Goal: Information Seeking & Learning: Learn about a topic

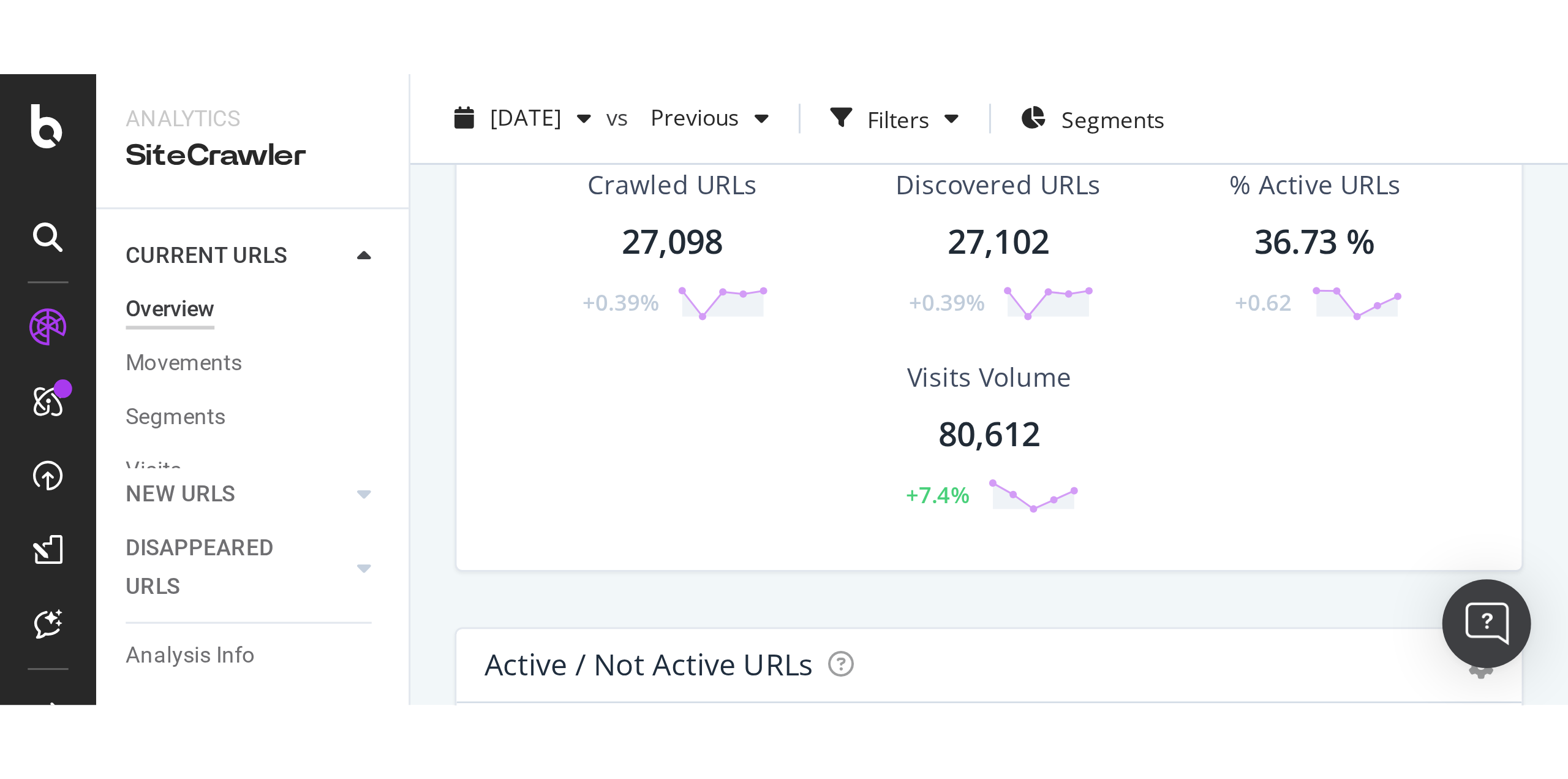
scroll to position [63, 0]
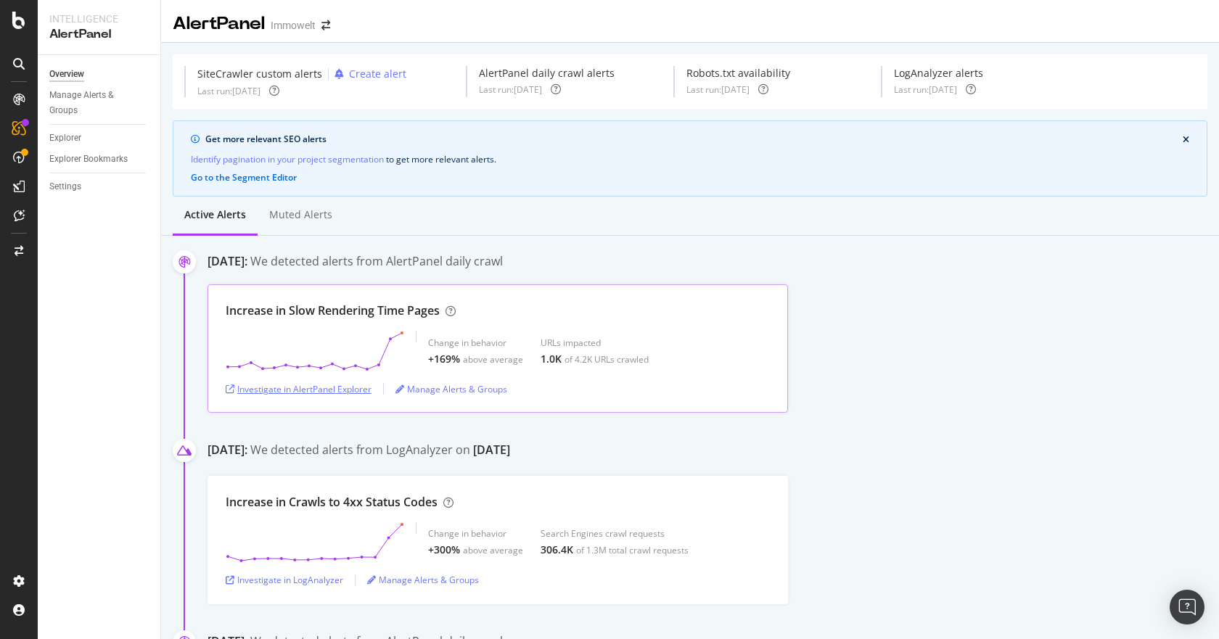
click at [350, 392] on div "Investigate in AlertPanel Explorer" at bounding box center [299, 389] width 146 height 12
click at [15, 24] on icon at bounding box center [18, 20] width 13 height 17
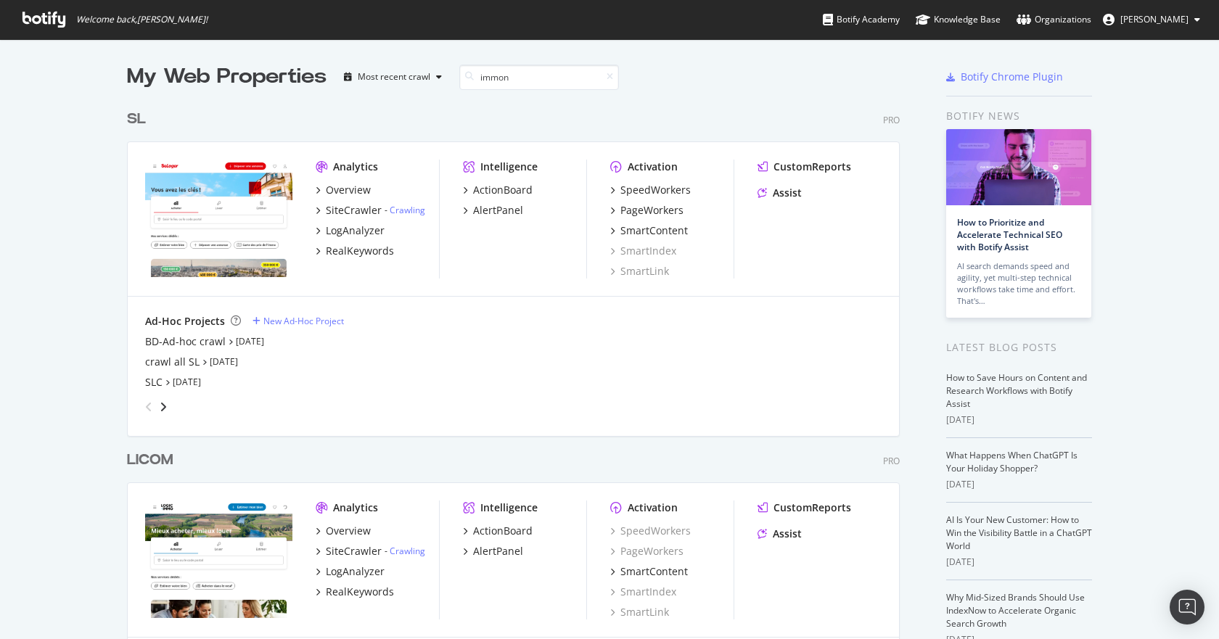
scroll to position [671, 773]
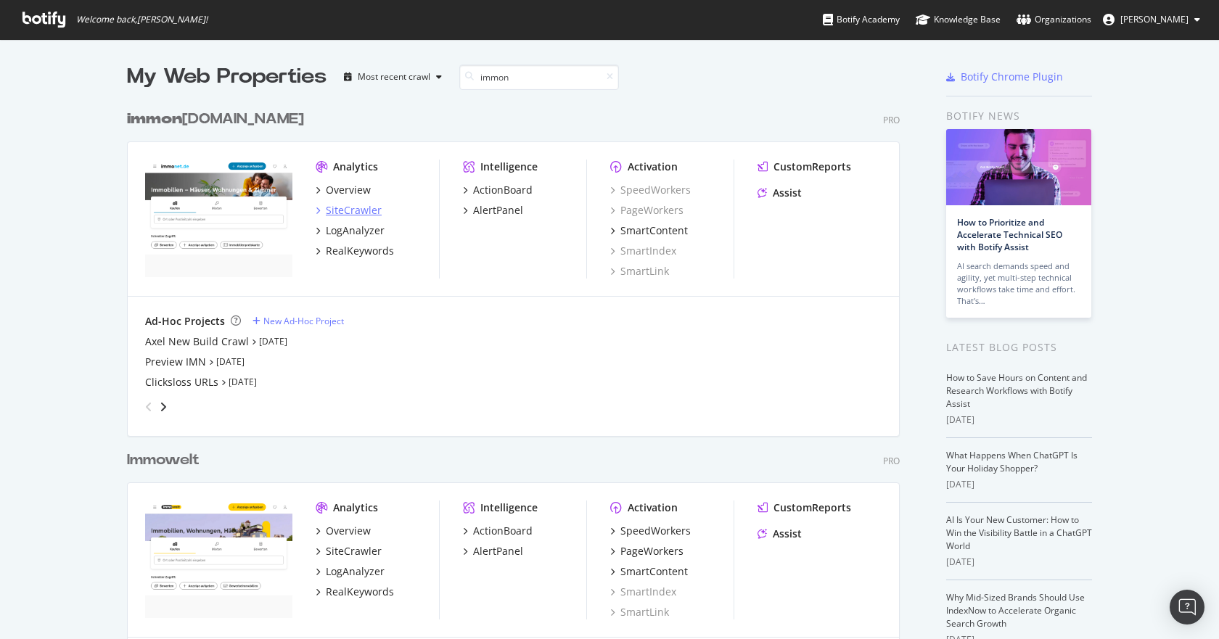
type input "immon"
click at [362, 207] on div "SiteCrawler" at bounding box center [354, 210] width 56 height 15
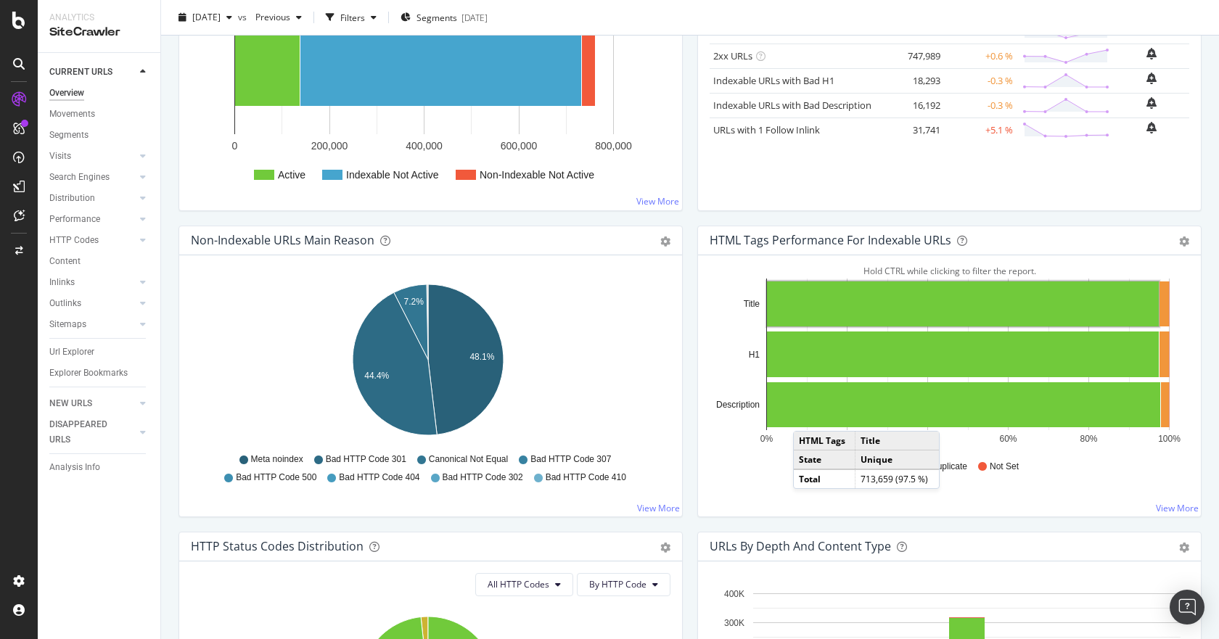
scroll to position [363, 0]
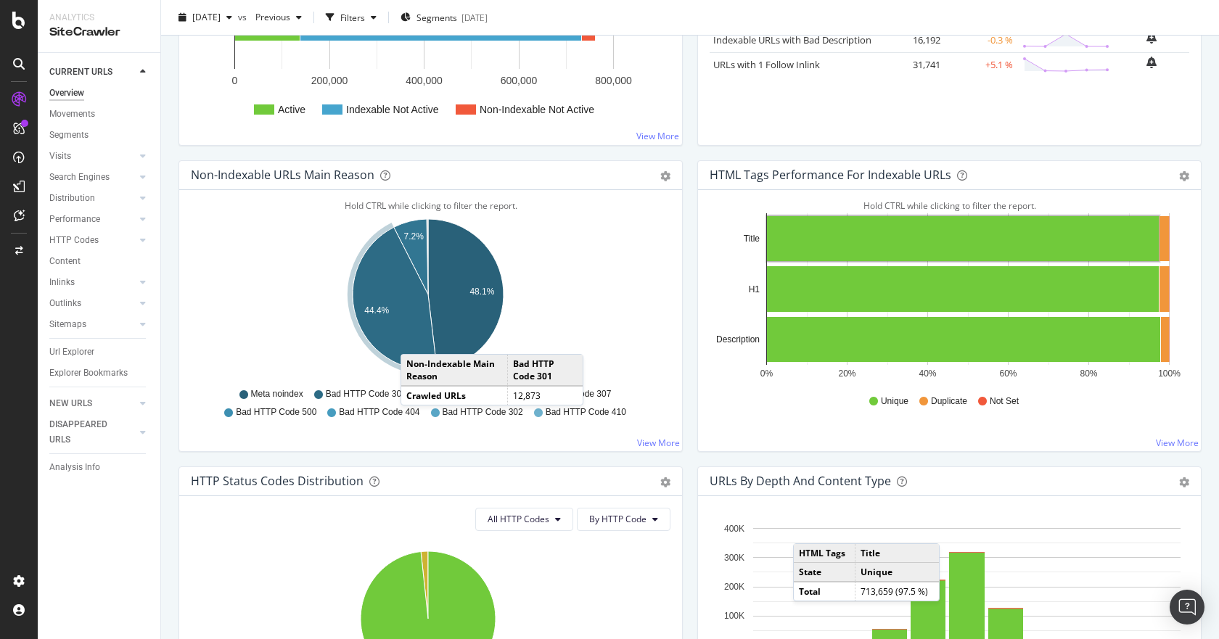
click at [415, 340] on icon "A chart." at bounding box center [395, 298] width 84 height 143
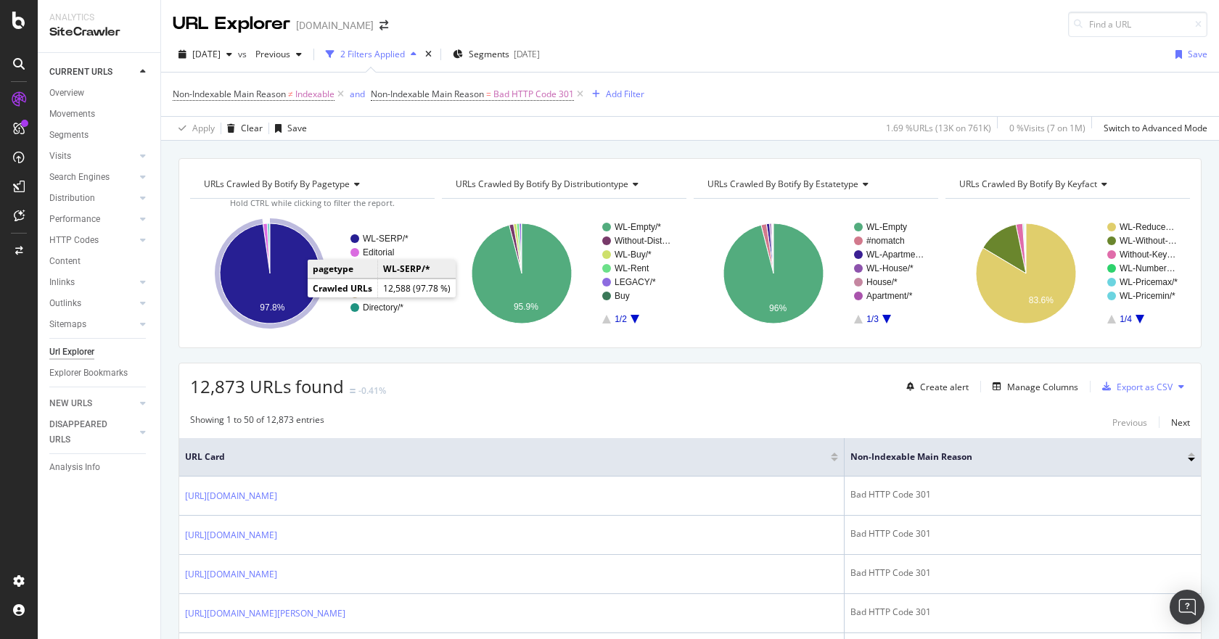
click at [291, 286] on icon "A chart." at bounding box center [270, 273] width 100 height 100
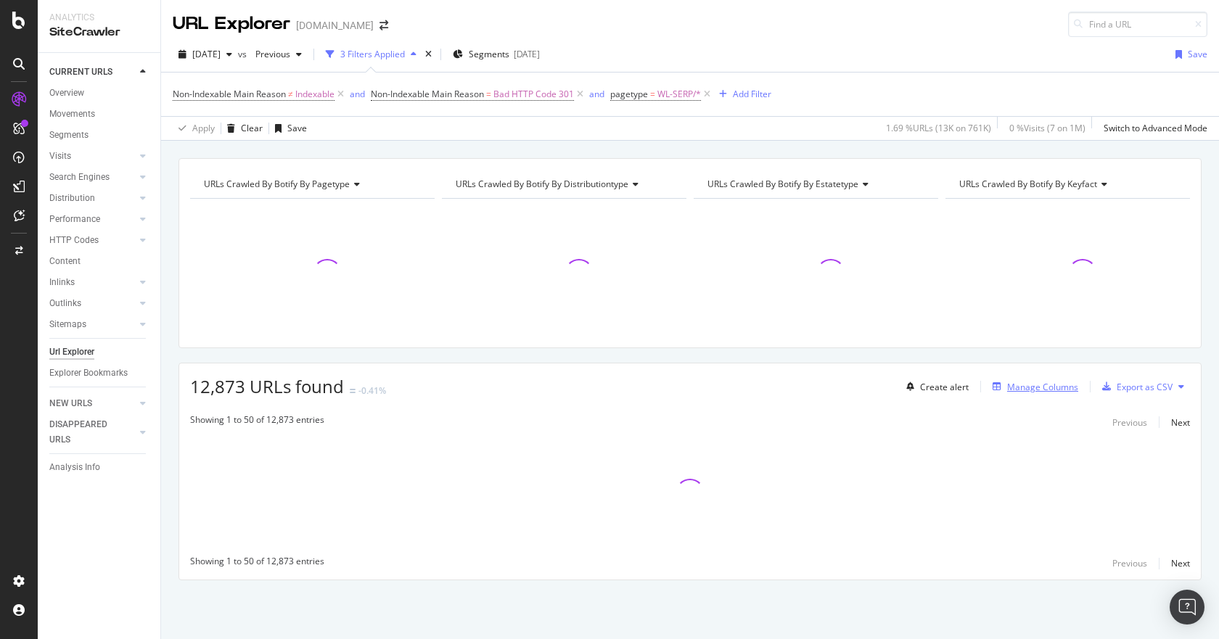
click at [1060, 389] on div "Manage Columns" at bounding box center [1042, 387] width 71 height 12
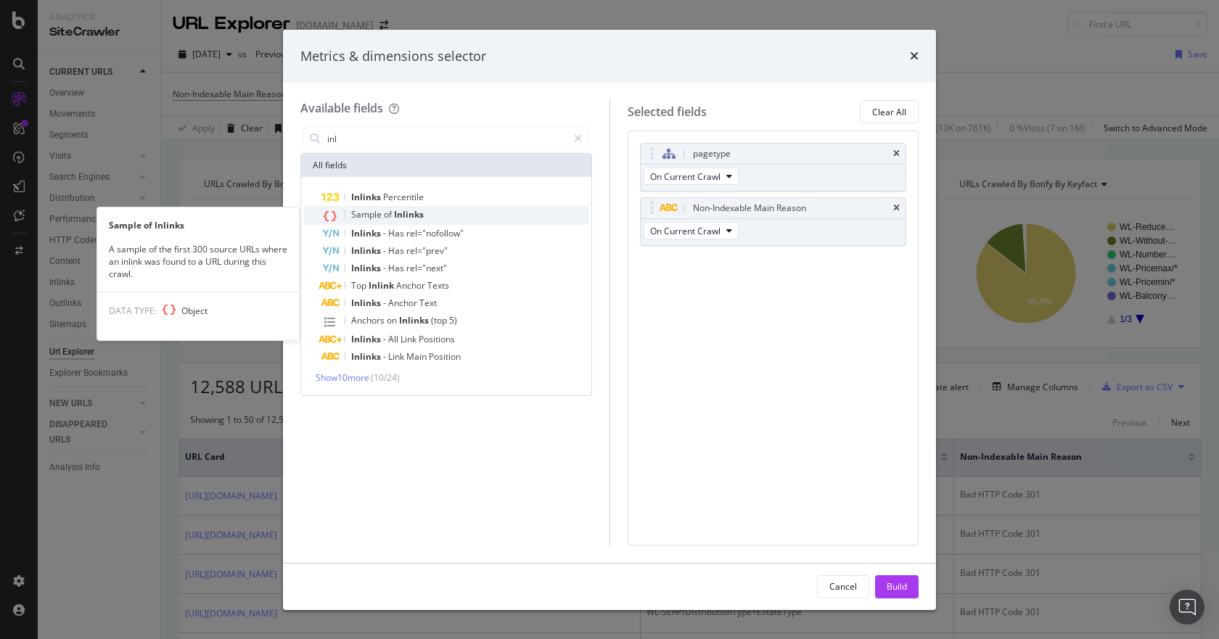
type input "inl"
click at [388, 215] on span "of" at bounding box center [389, 214] width 10 height 12
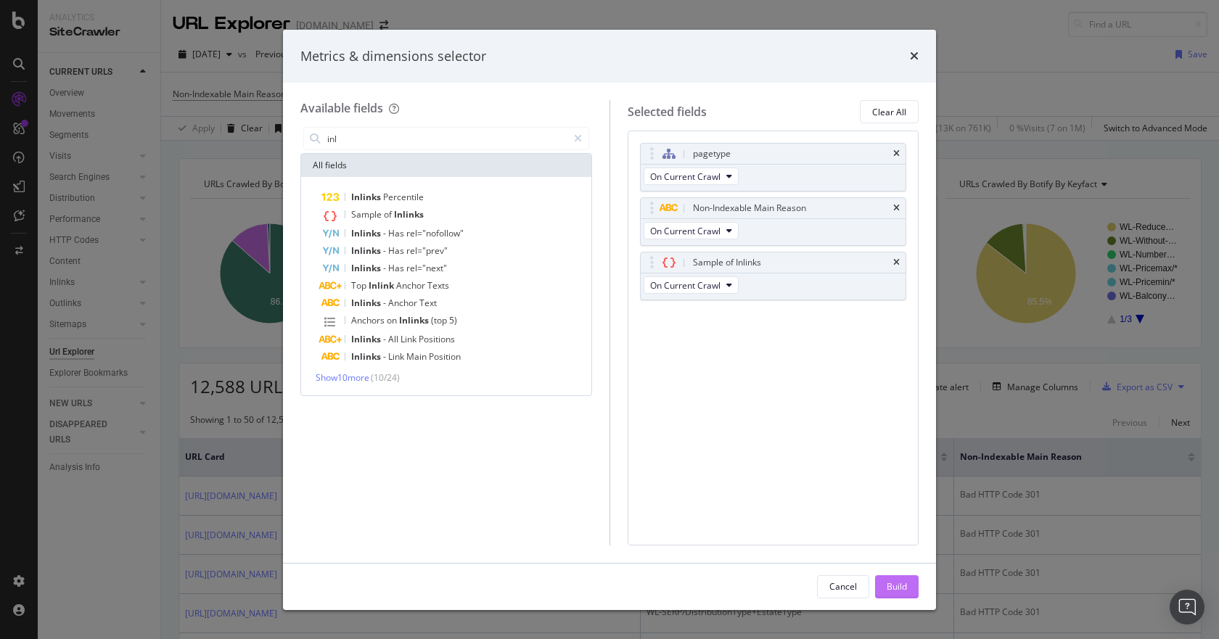
click at [913, 587] on button "Build" at bounding box center [897, 586] width 44 height 23
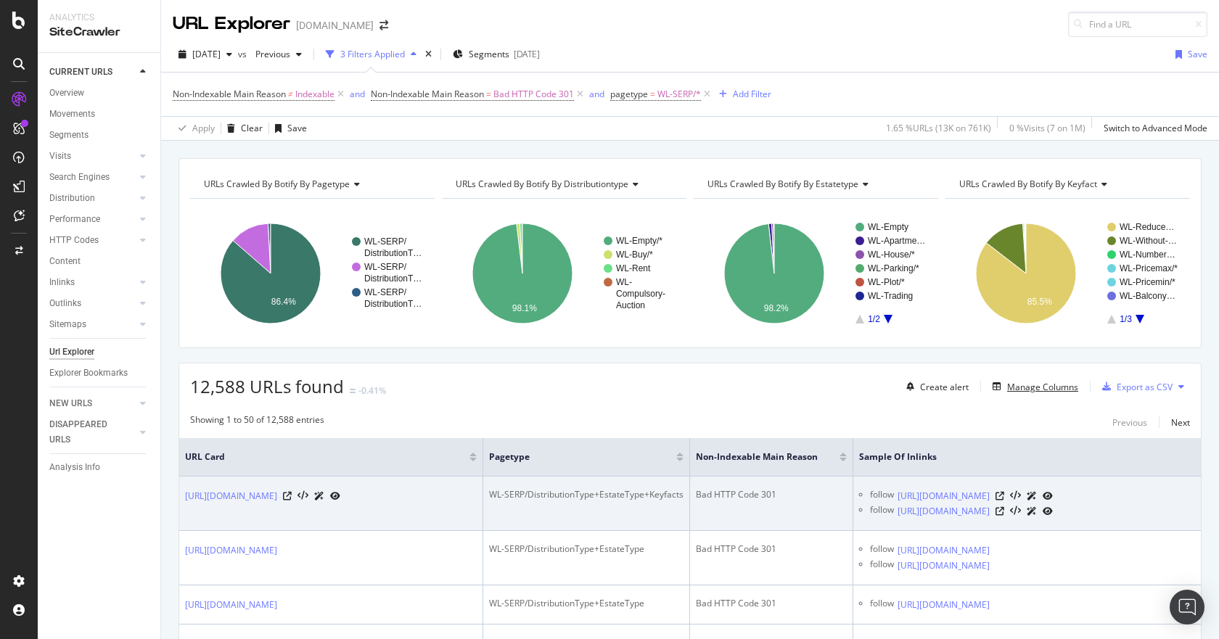
scroll to position [218, 0]
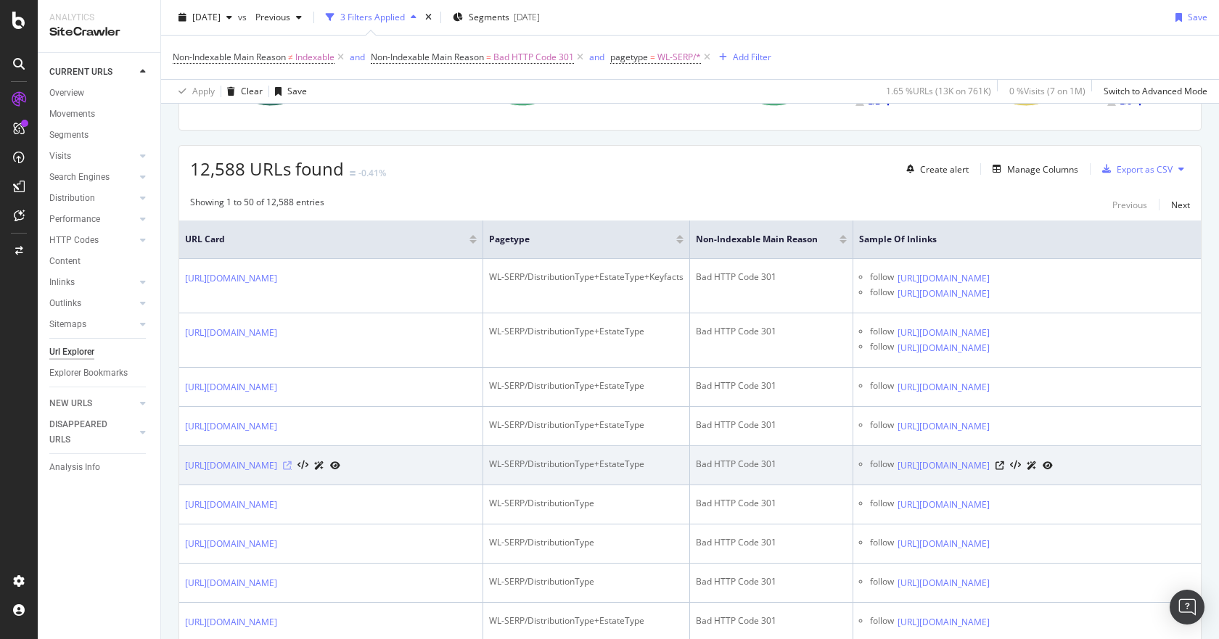
click at [292, 468] on icon at bounding box center [287, 465] width 9 height 9
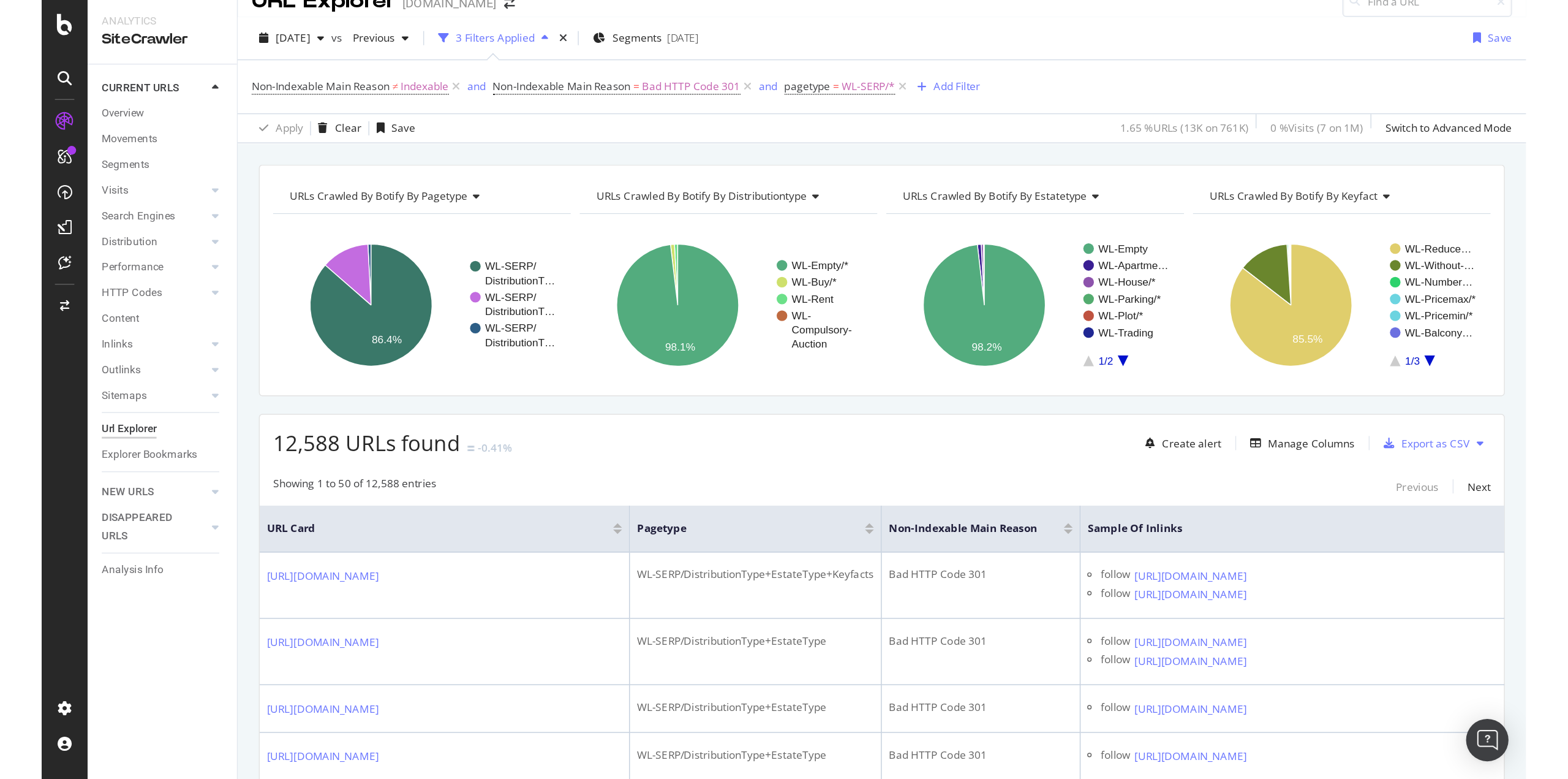
scroll to position [0, 0]
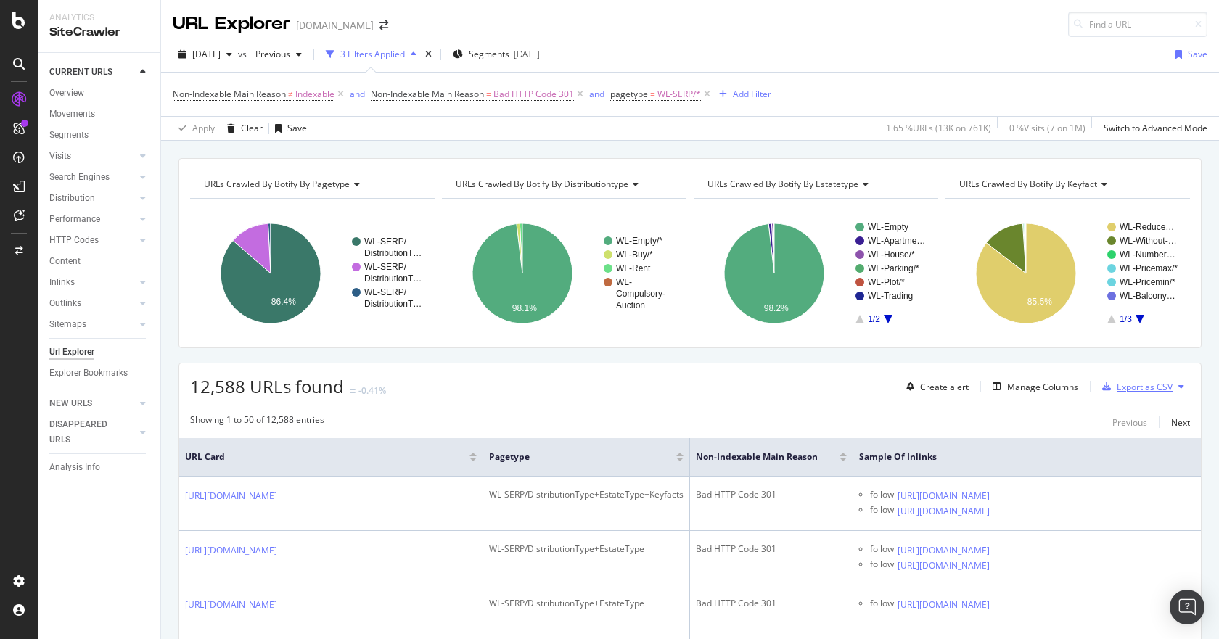
click at [1134, 387] on div "Export as CSV" at bounding box center [1144, 387] width 56 height 12
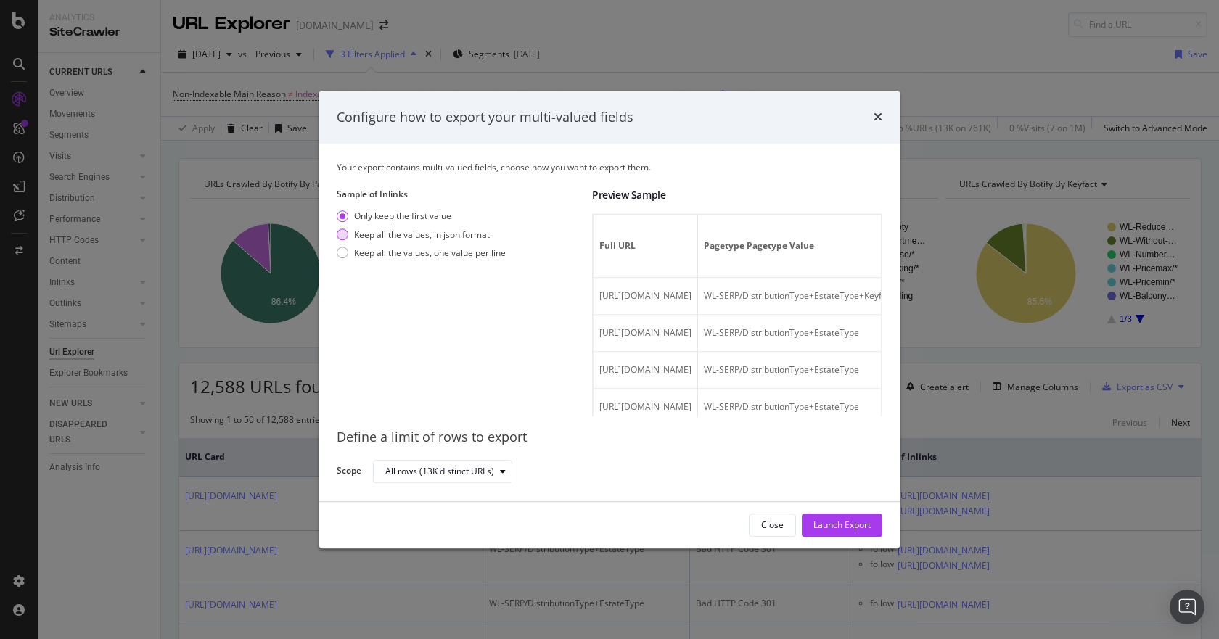
click at [436, 235] on div "Keep all the values, in json format" at bounding box center [422, 235] width 136 height 12
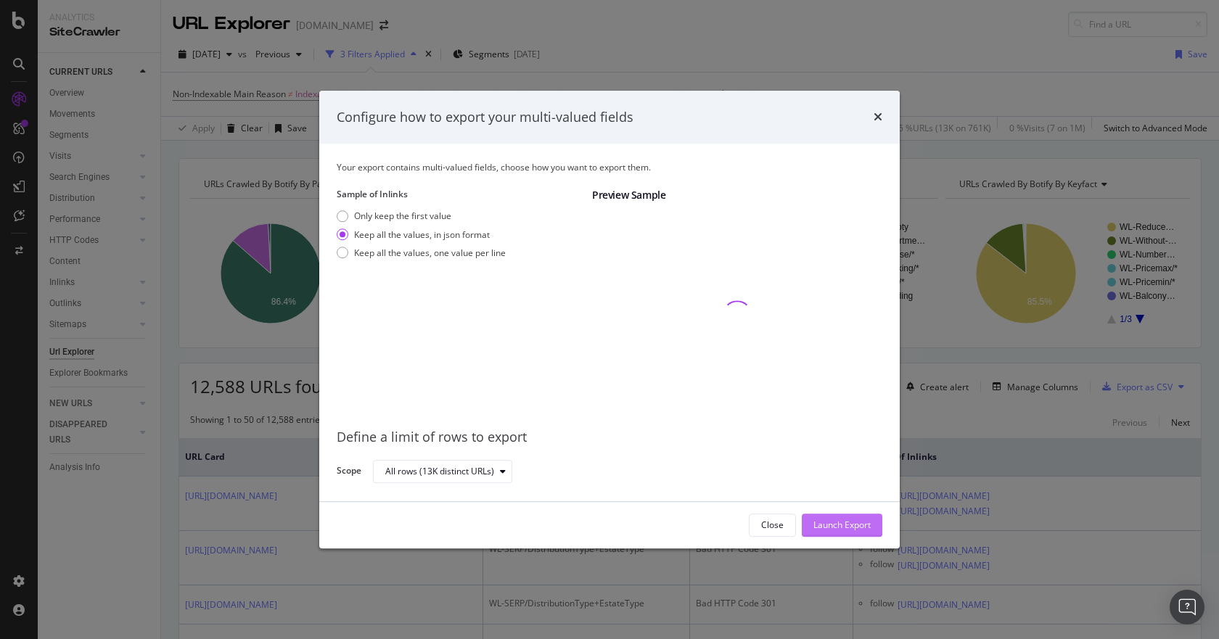
click at [845, 525] on div "Launch Export" at bounding box center [841, 525] width 57 height 12
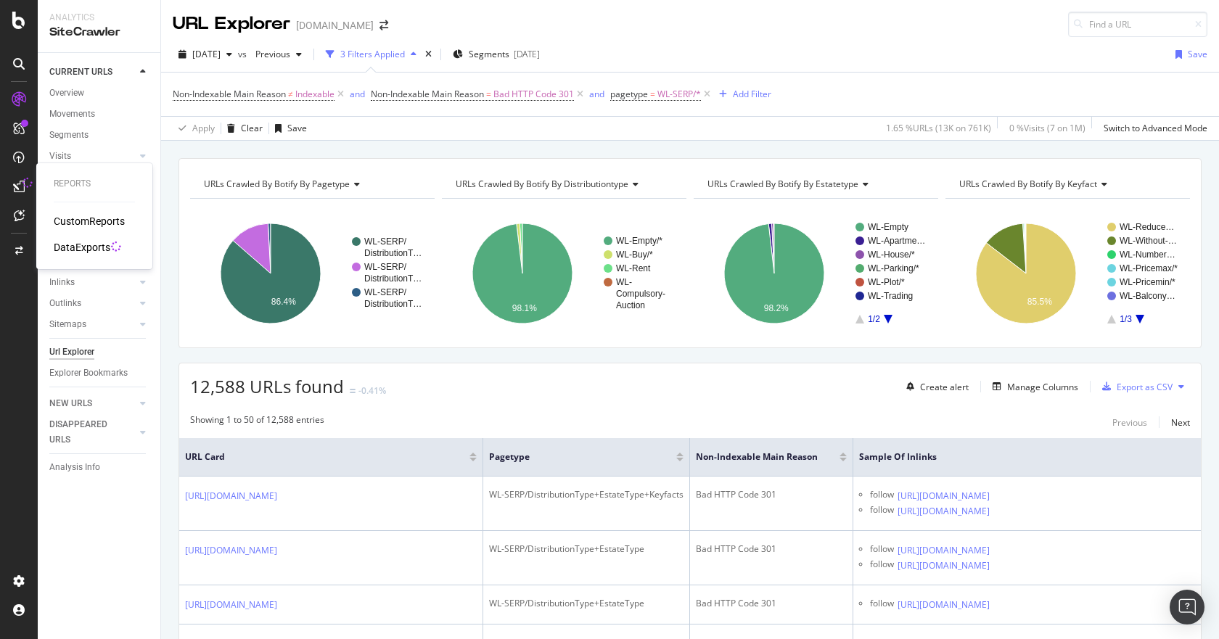
click at [92, 247] on div "DataExports" at bounding box center [82, 247] width 57 height 15
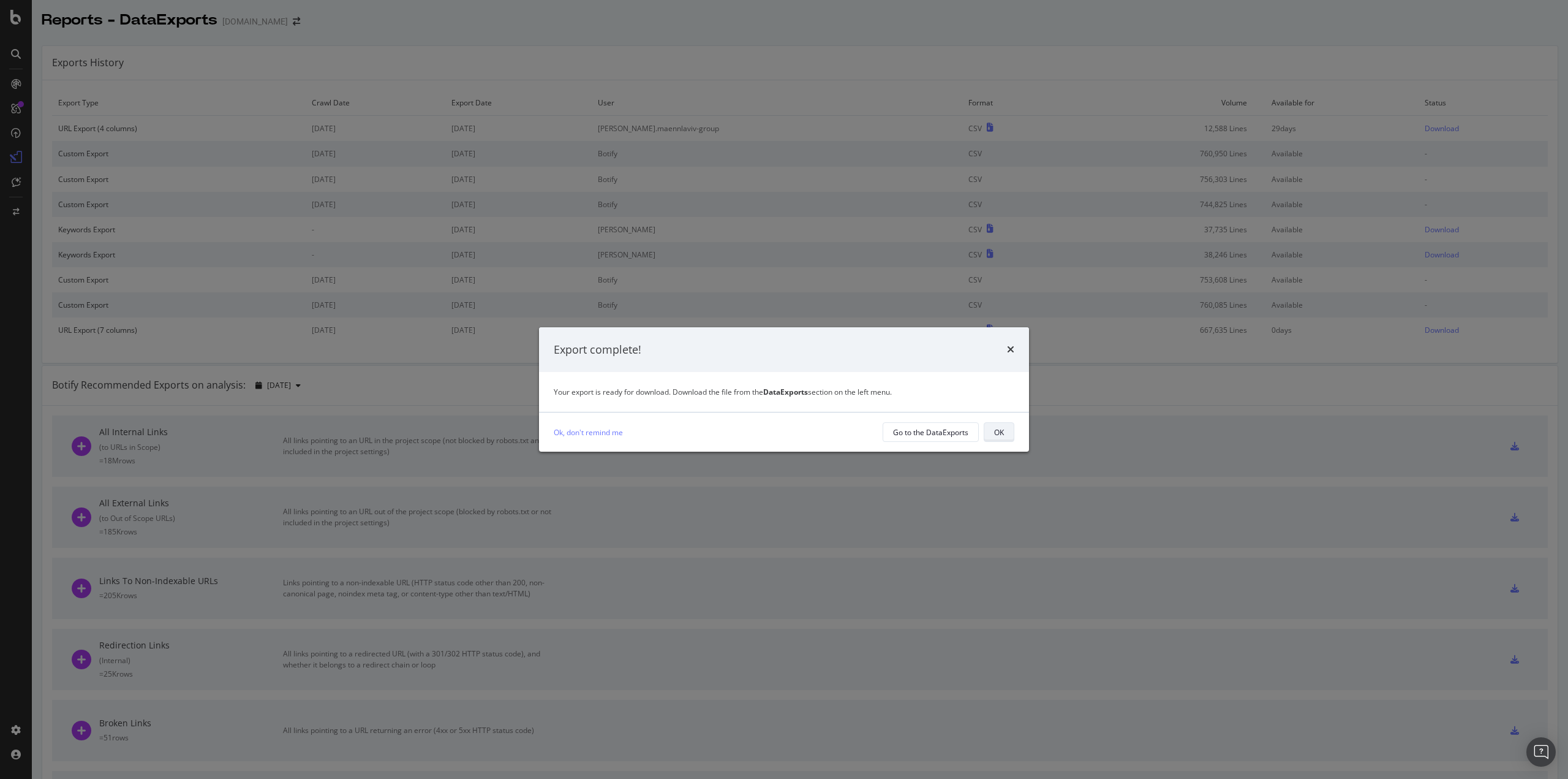
click at [1003, 431] on div "OK" at bounding box center [999, 433] width 10 height 10
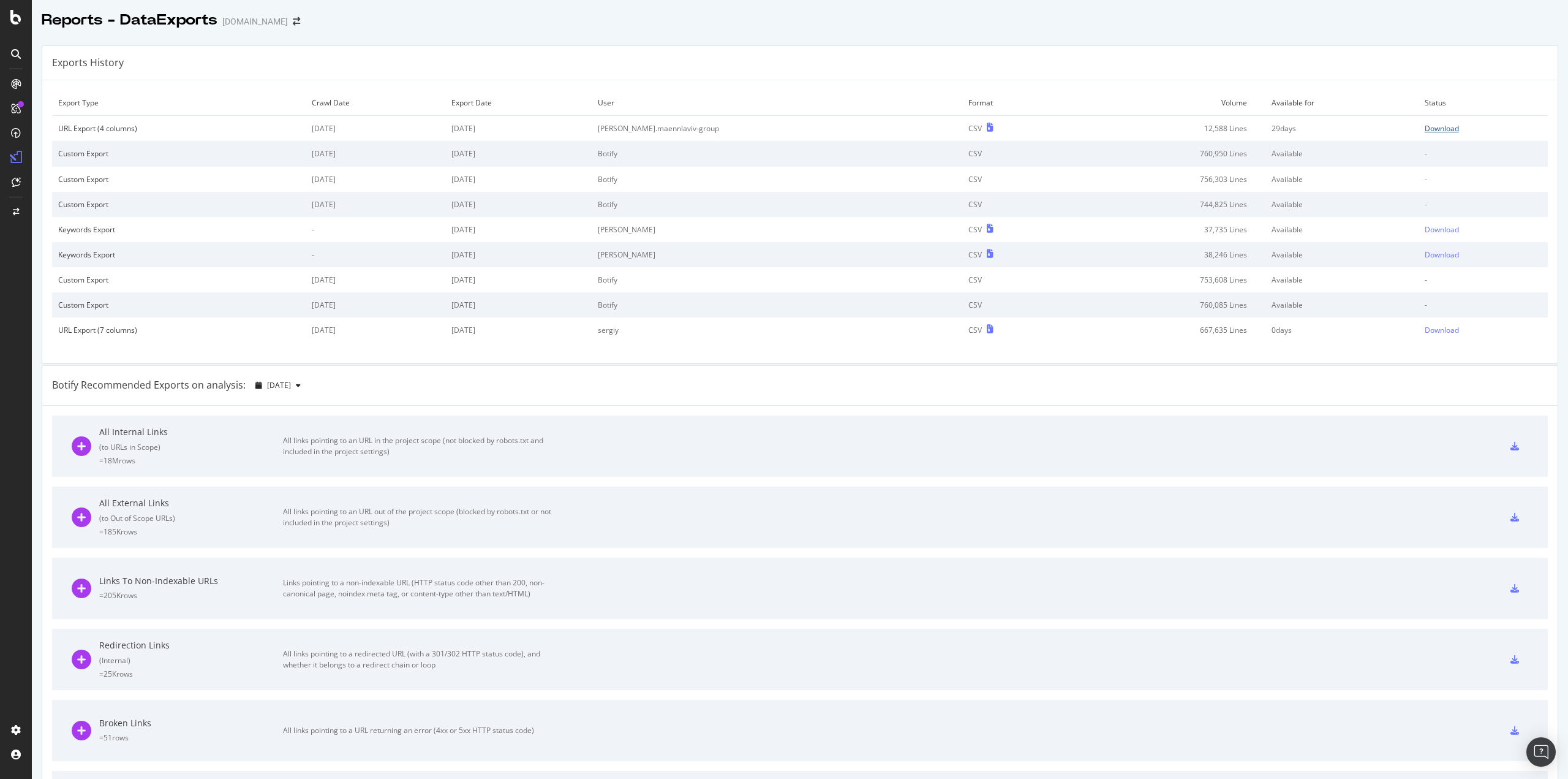
click at [1028, 131] on div "Download" at bounding box center [1441, 128] width 35 height 10
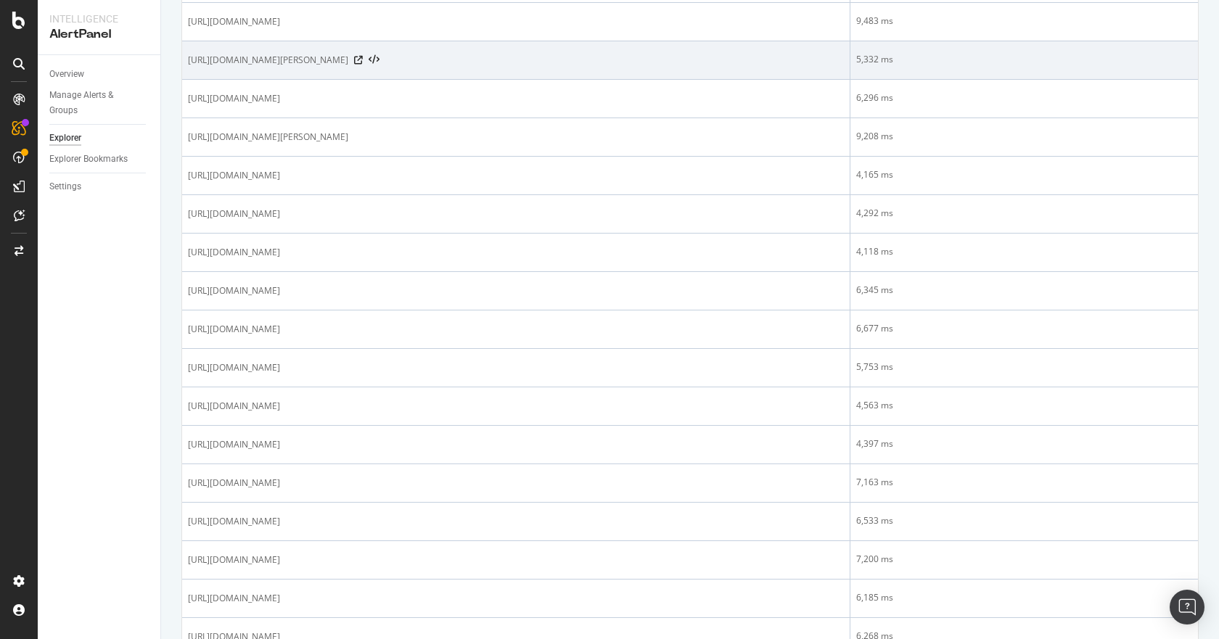
scroll to position [1757, 0]
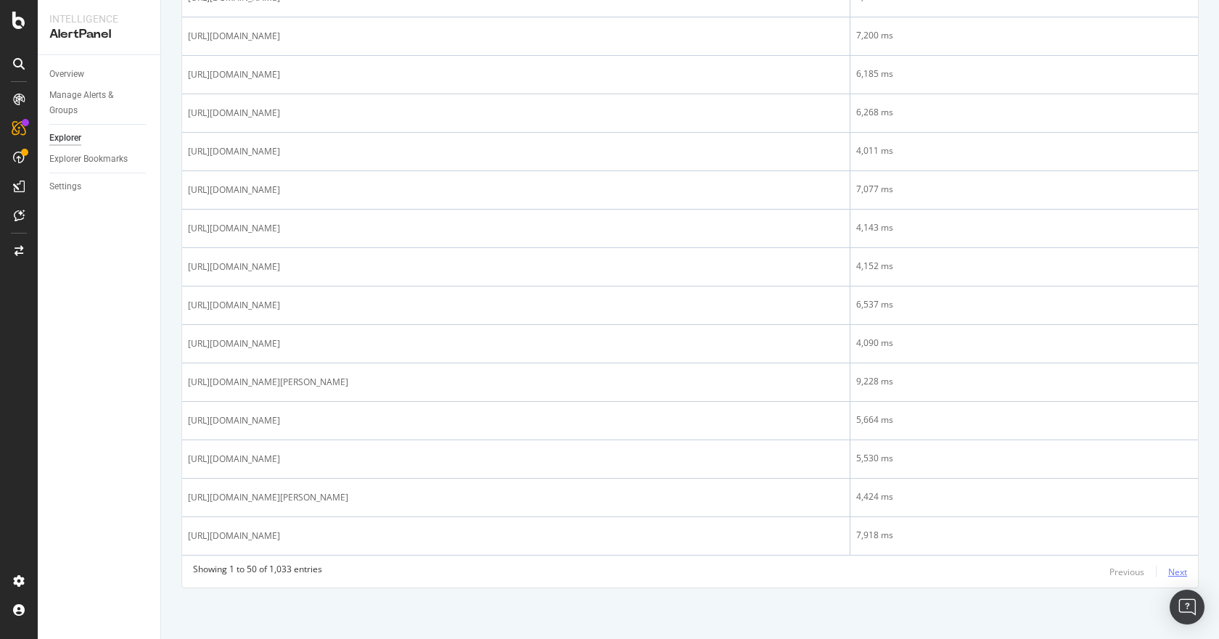
click at [1168, 573] on div "Next" at bounding box center [1177, 572] width 19 height 12
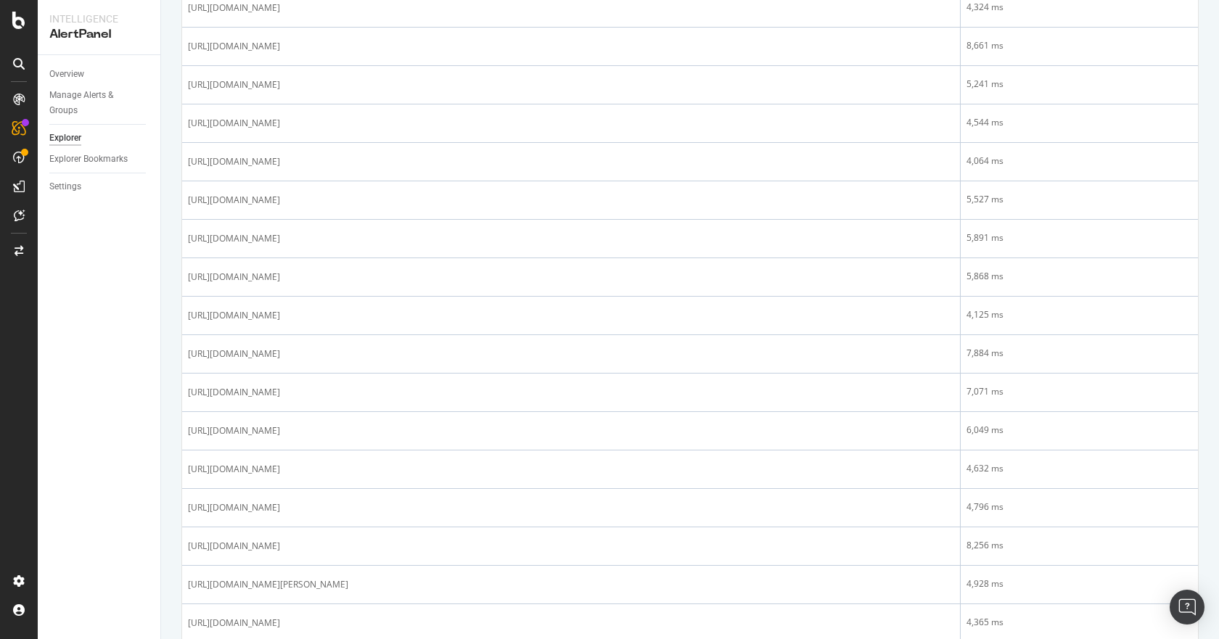
scroll to position [1233, 0]
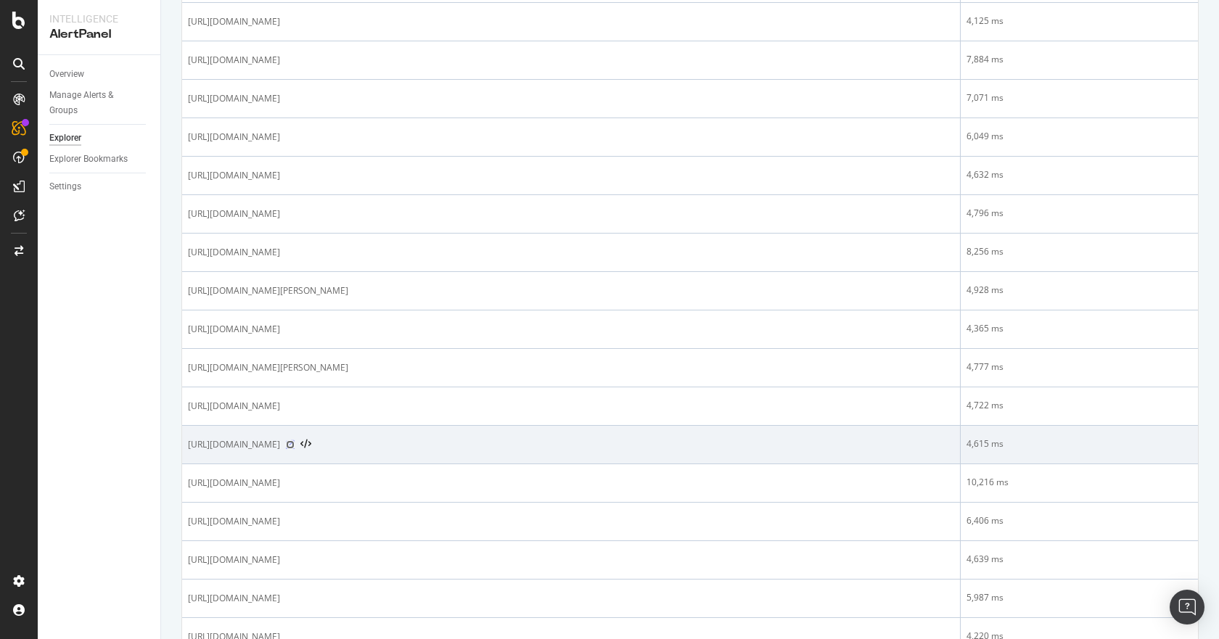
click at [295, 444] on icon at bounding box center [290, 444] width 9 height 9
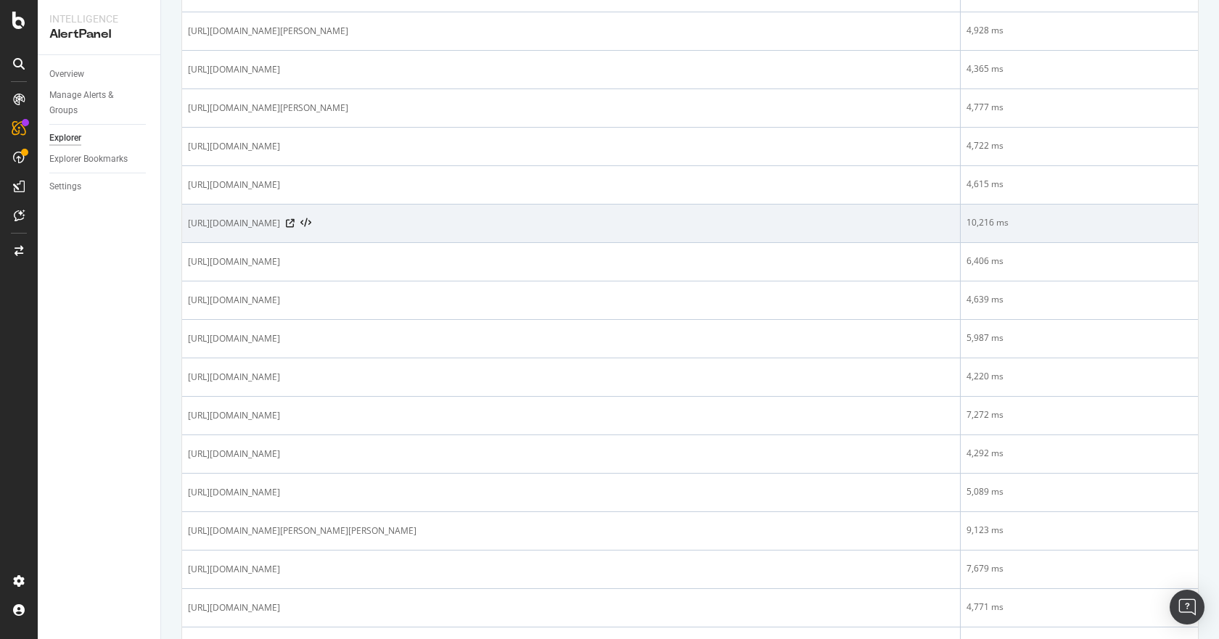
scroll to position [1757, 0]
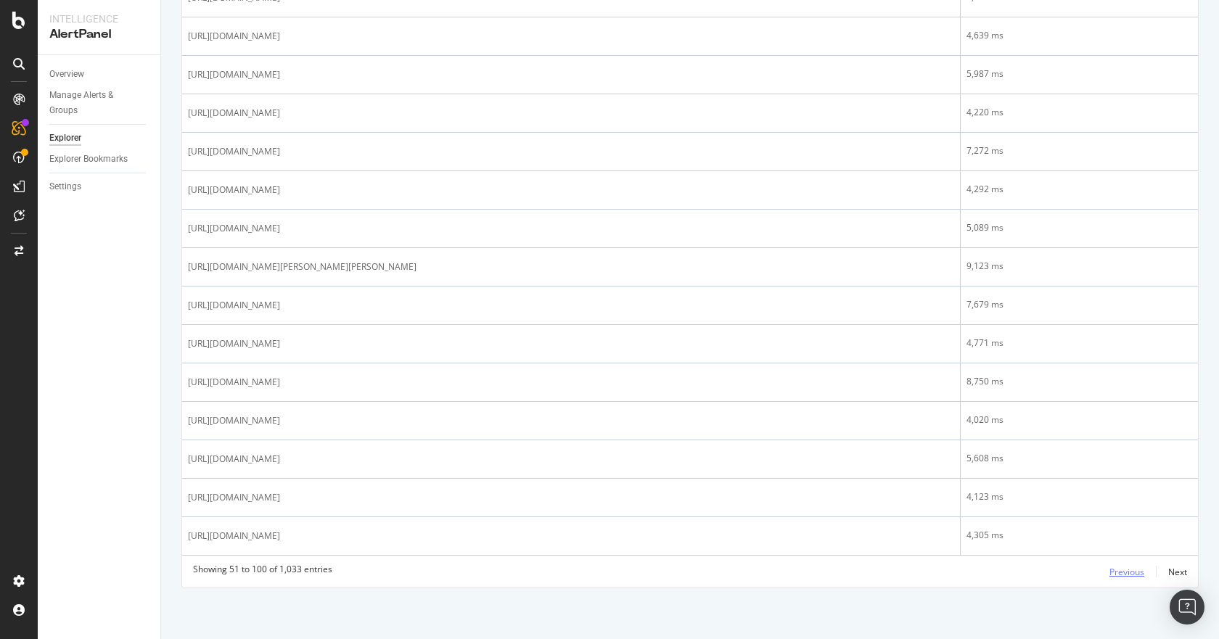
click at [1109, 564] on div "Previous" at bounding box center [1126, 572] width 35 height 16
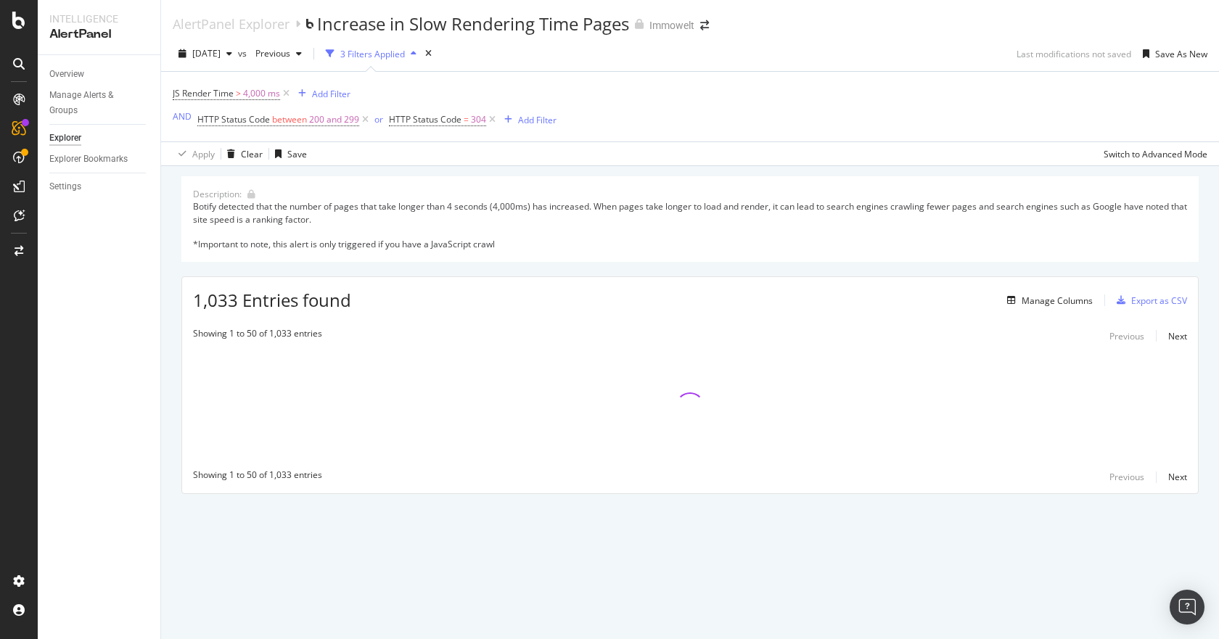
scroll to position [0, 0]
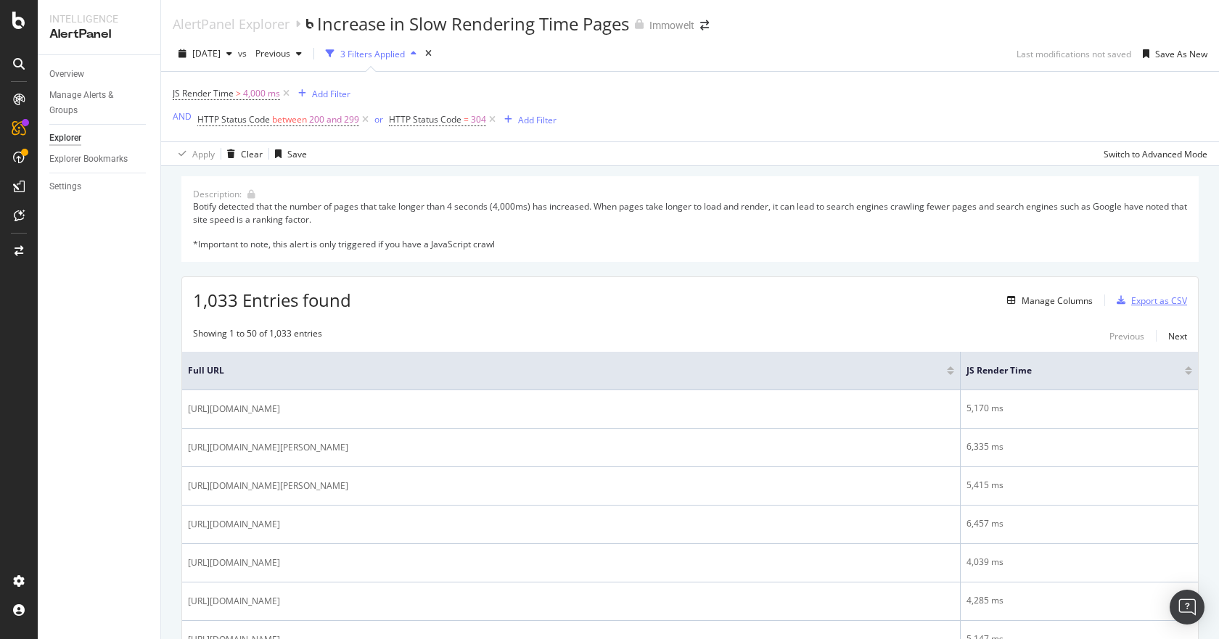
click at [1139, 303] on div "Export as CSV" at bounding box center [1159, 301] width 56 height 12
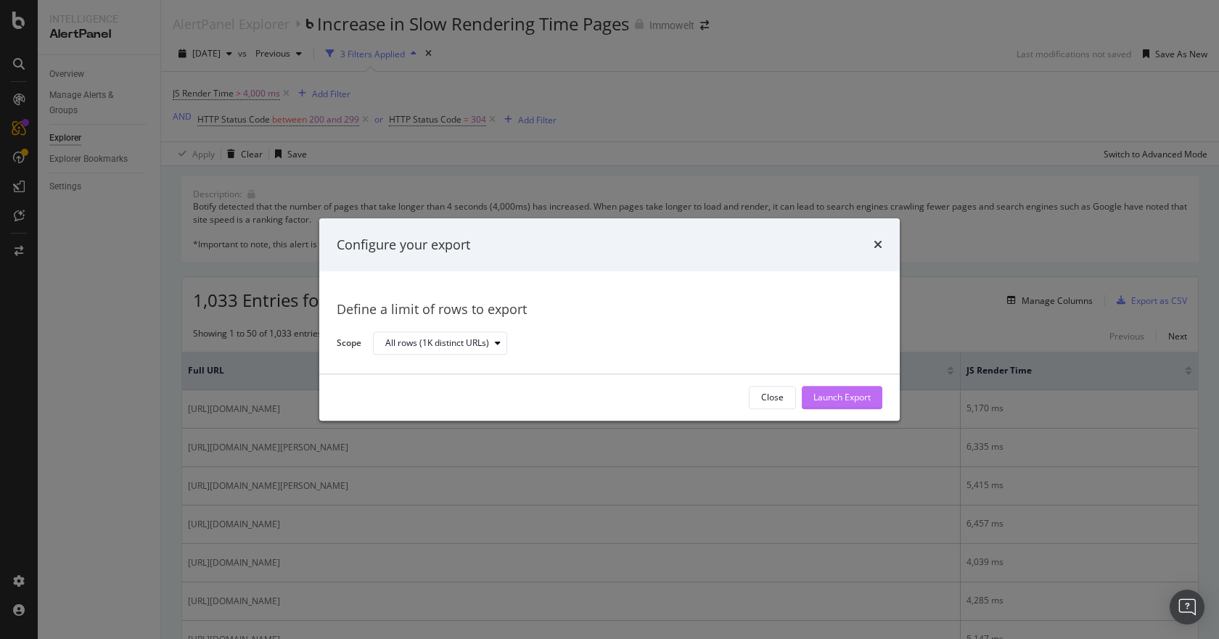
click at [856, 395] on div "Launch Export" at bounding box center [841, 398] width 57 height 12
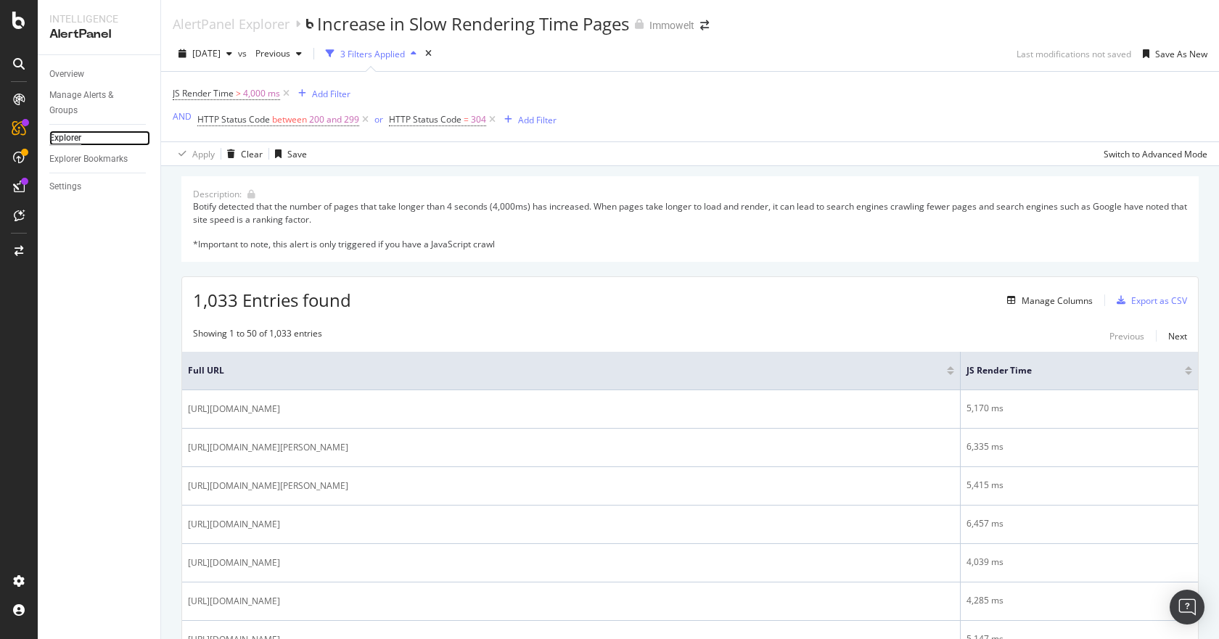
click at [87, 139] on link "Explorer" at bounding box center [99, 138] width 101 height 15
click at [27, 23] on div at bounding box center [18, 20] width 35 height 17
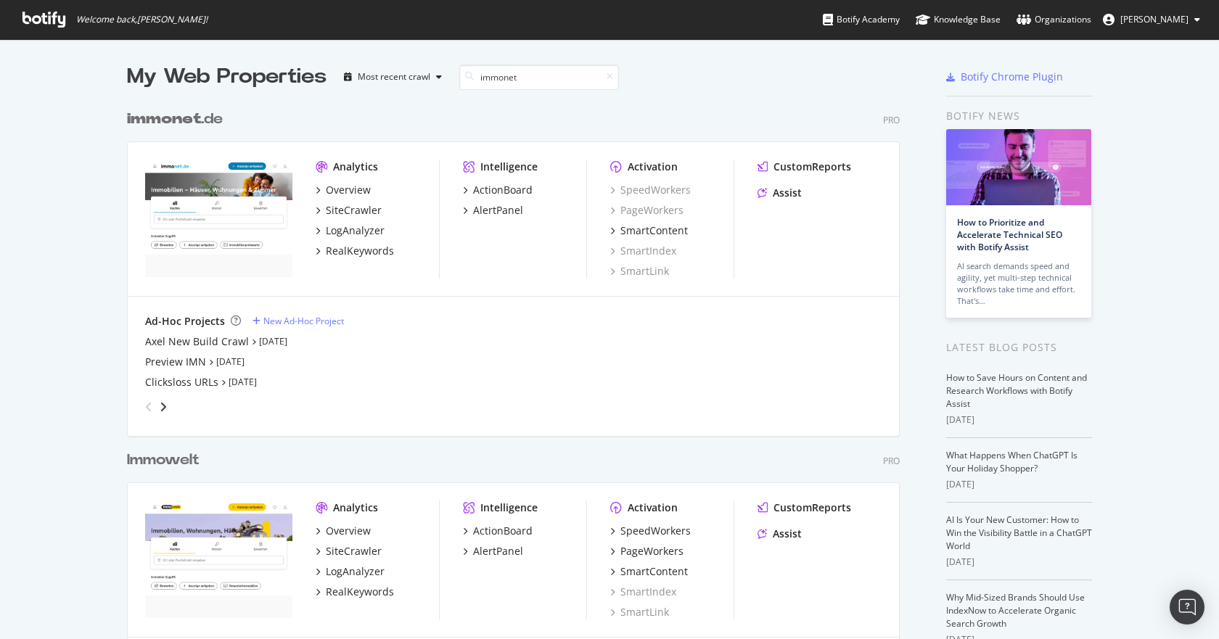
scroll to position [671, 773]
type input "immonet"
click at [353, 210] on div "SiteCrawler" at bounding box center [354, 210] width 56 height 15
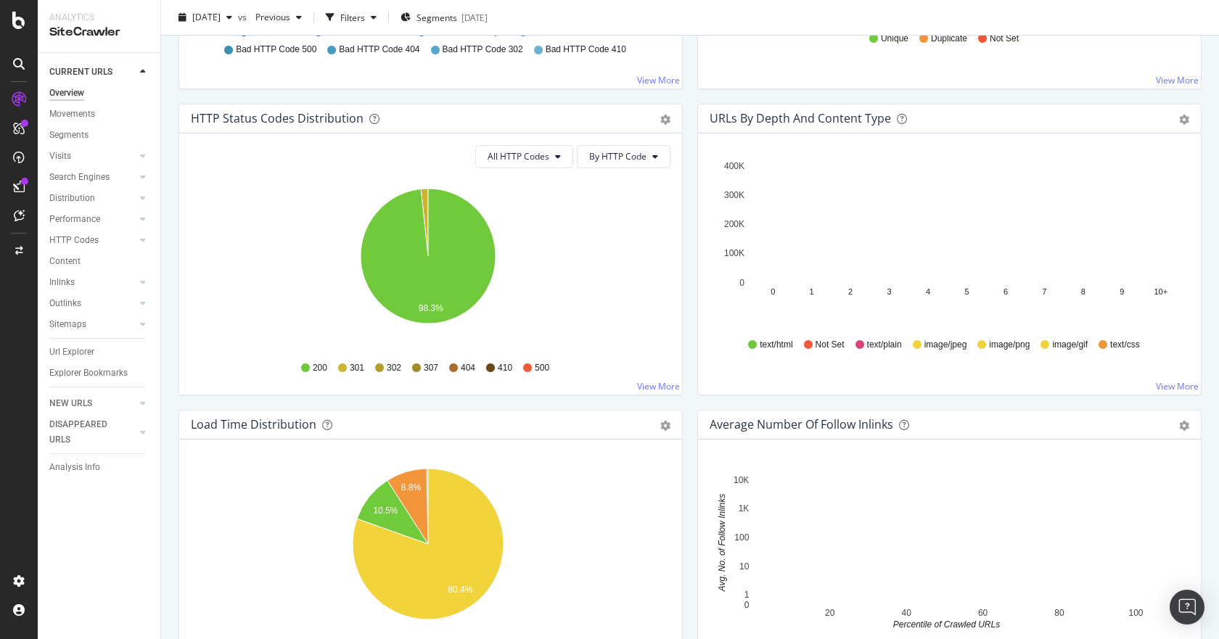
scroll to position [290, 0]
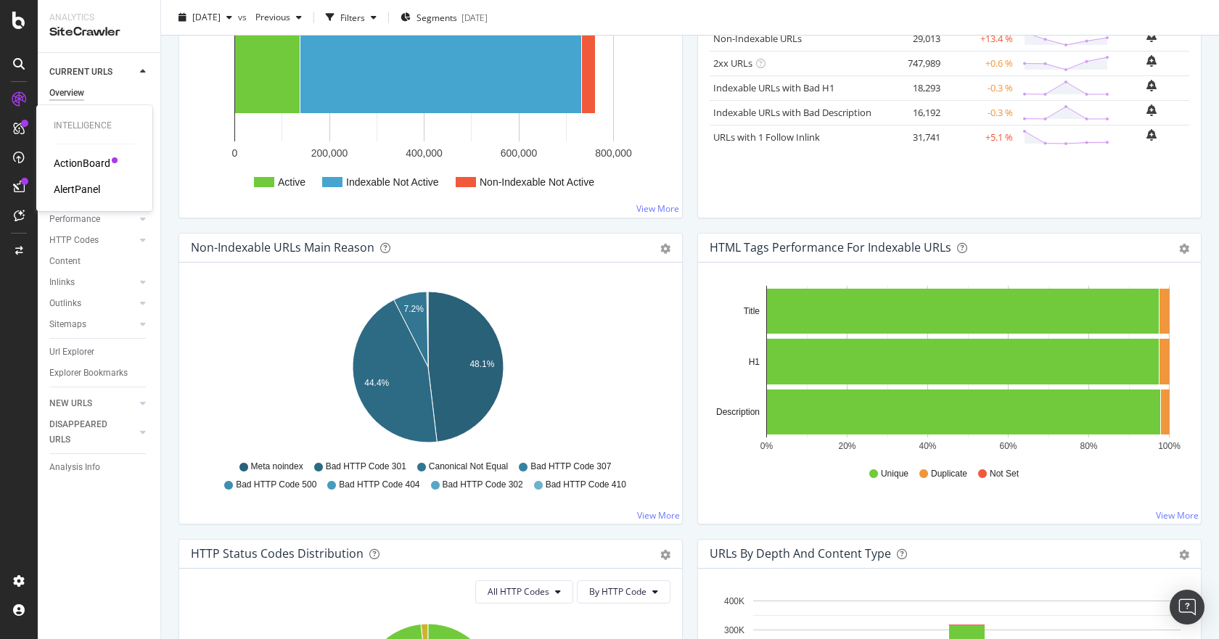
click at [77, 183] on div "AlertPanel" at bounding box center [77, 189] width 46 height 15
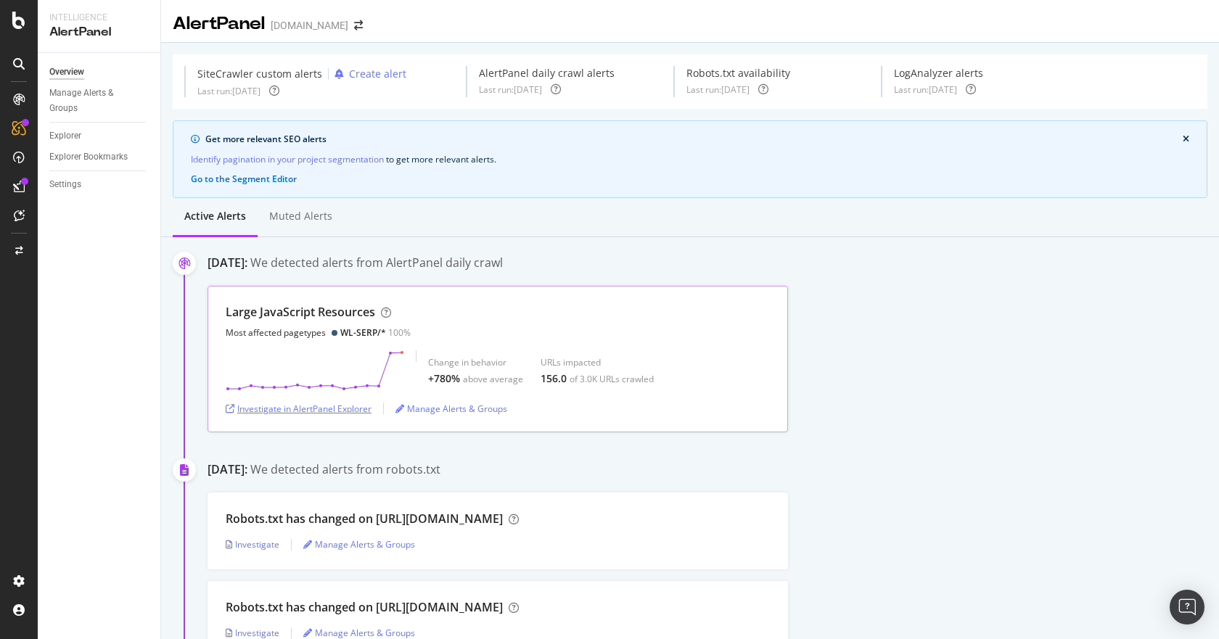
click at [292, 413] on div "Investigate in AlertPanel Explorer" at bounding box center [299, 409] width 146 height 12
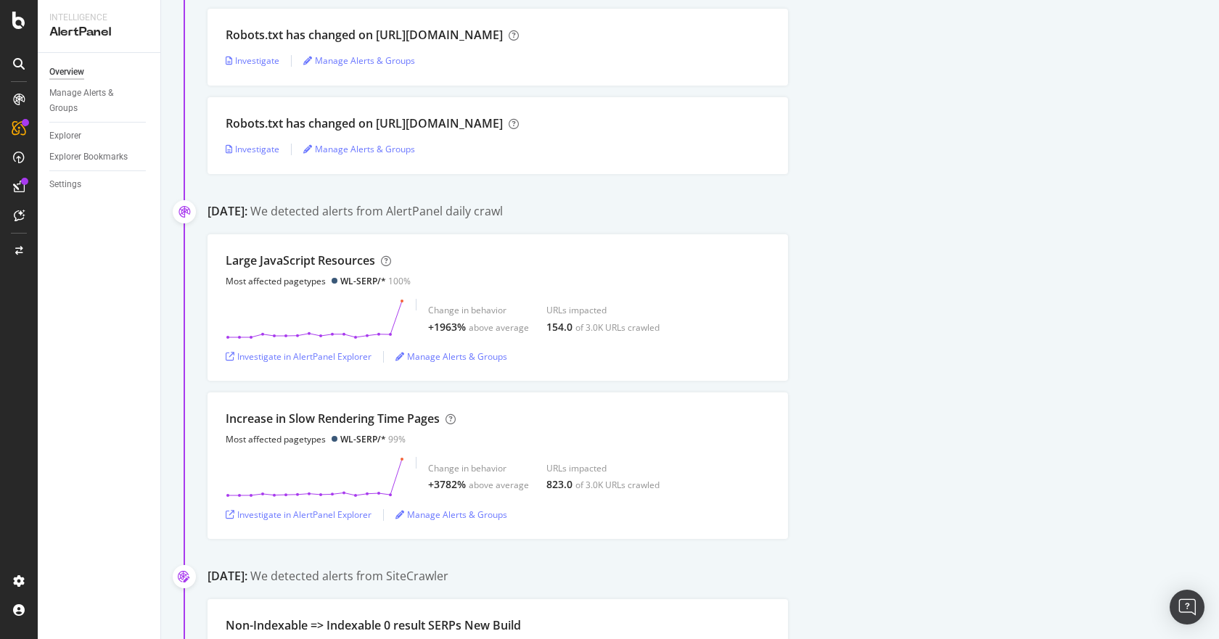
scroll to position [1016, 0]
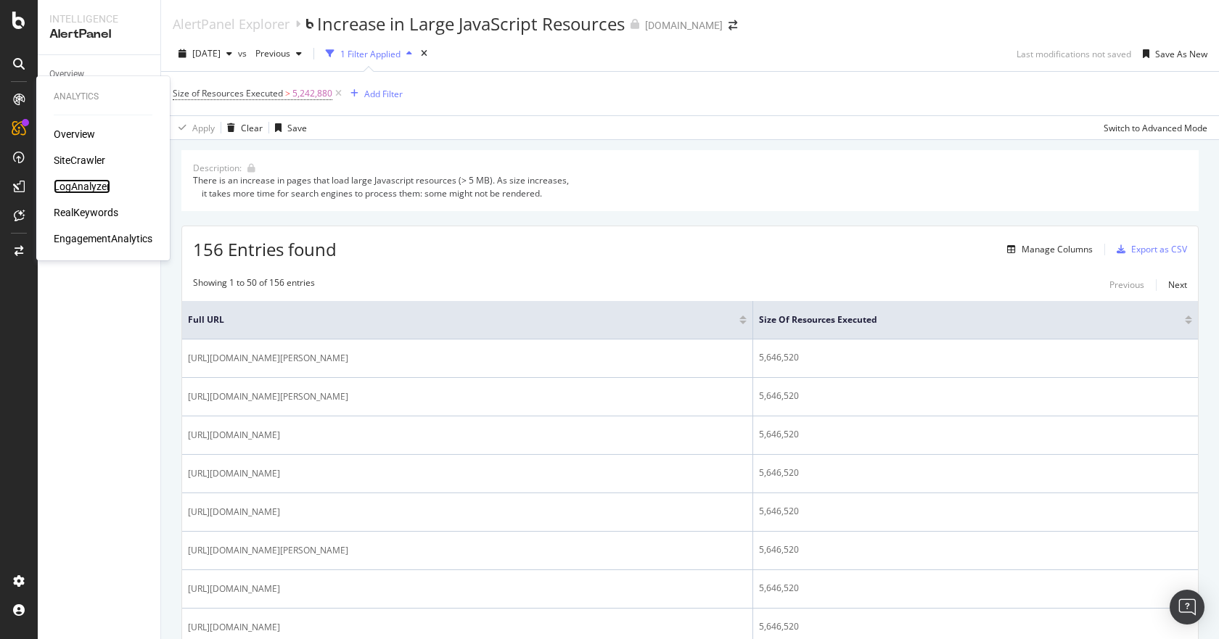
click at [62, 184] on div "LogAnalyzer" at bounding box center [82, 186] width 57 height 15
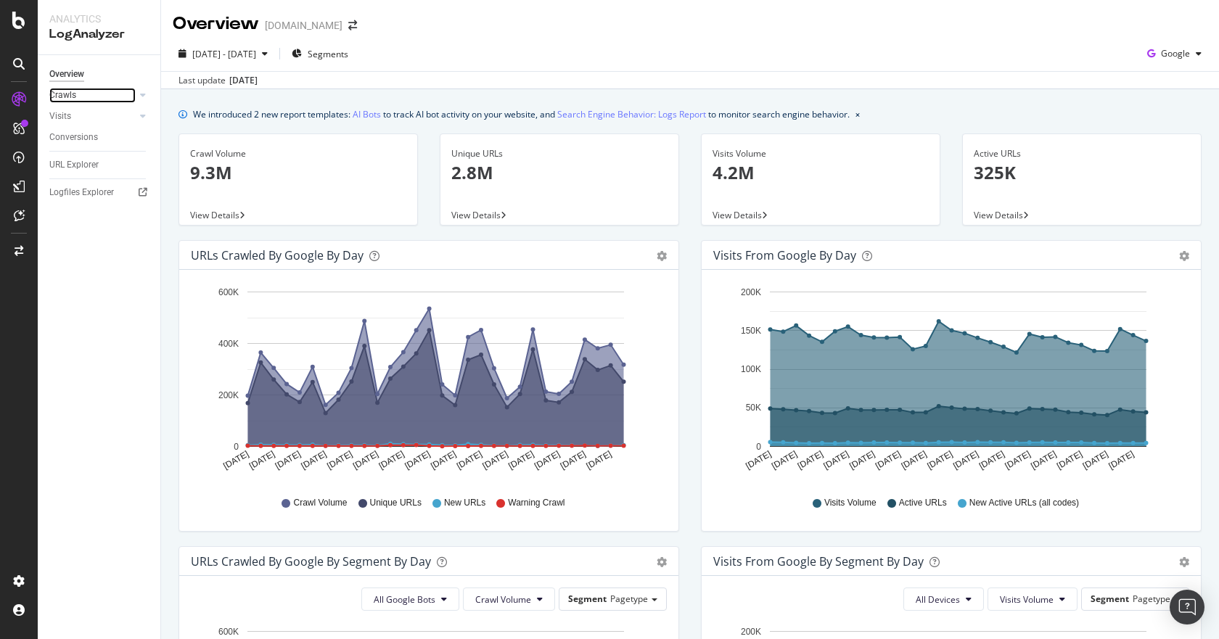
click at [81, 90] on link "Crawls" at bounding box center [92, 95] width 86 height 15
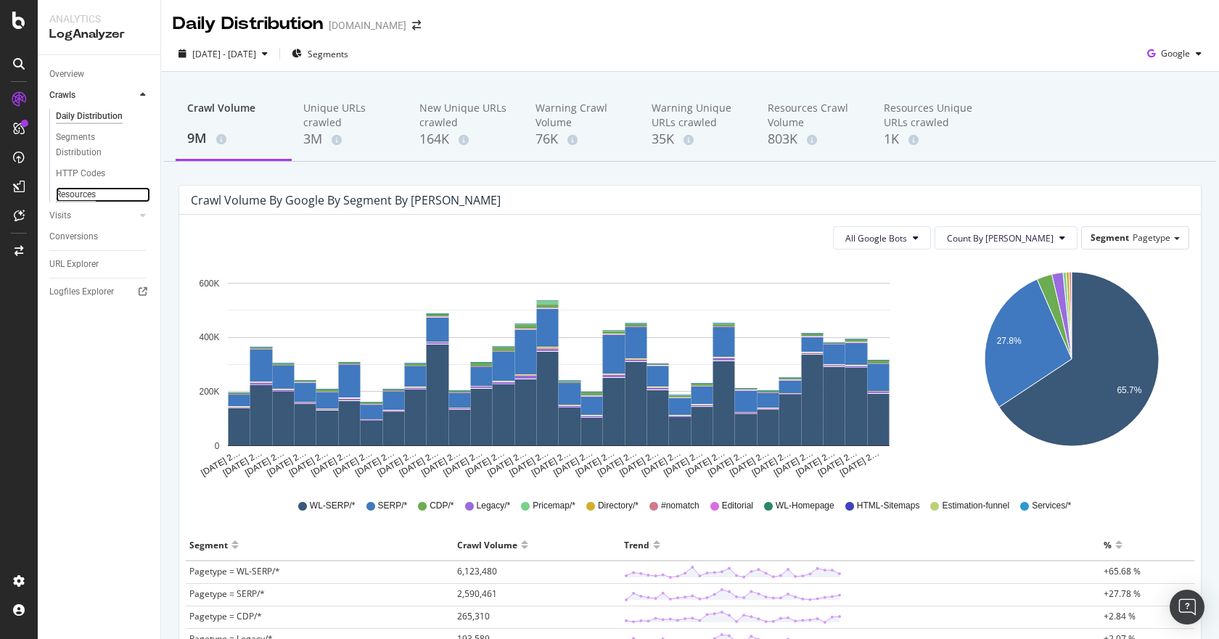
click at [86, 192] on div "Resources" at bounding box center [76, 194] width 40 height 15
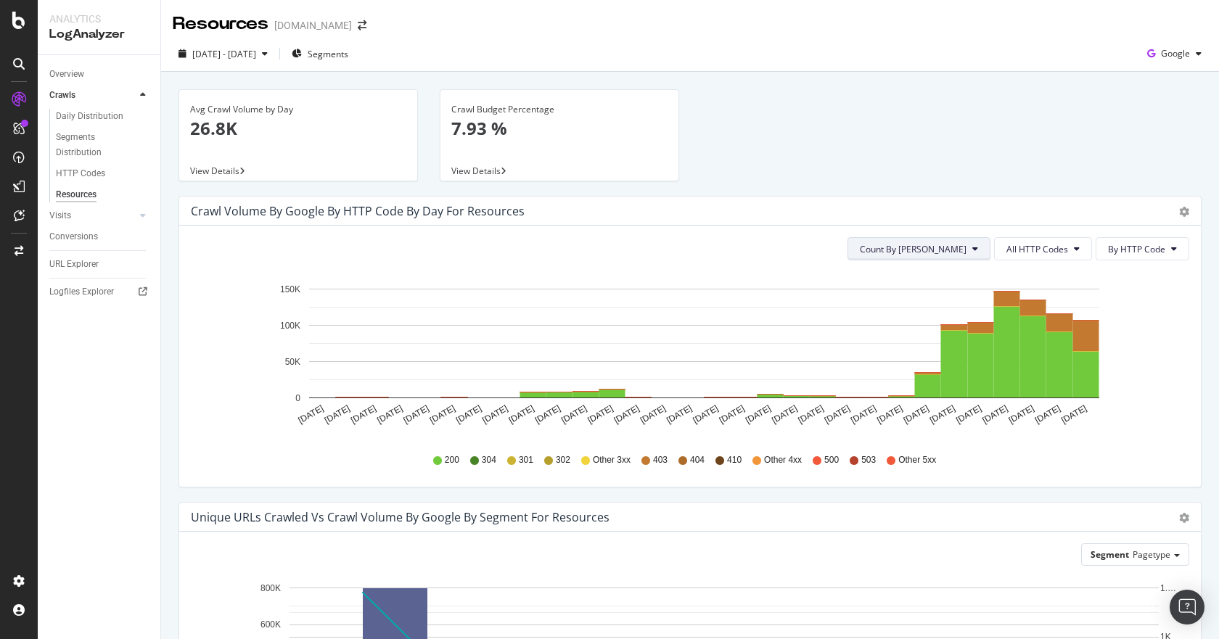
click at [954, 254] on span "Count By Day" at bounding box center [913, 249] width 107 height 12
click at [1013, 252] on span "All HTTP Codes" at bounding box center [1037, 249] width 62 height 12
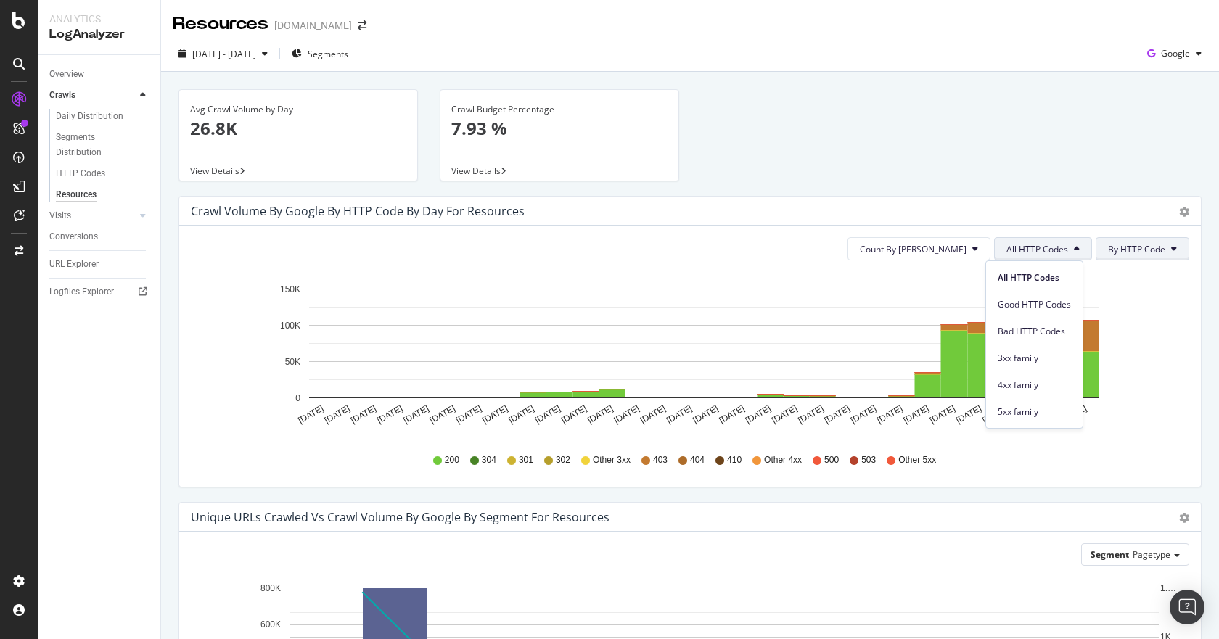
click at [1120, 249] on span "By HTTP Code" at bounding box center [1136, 249] width 57 height 12
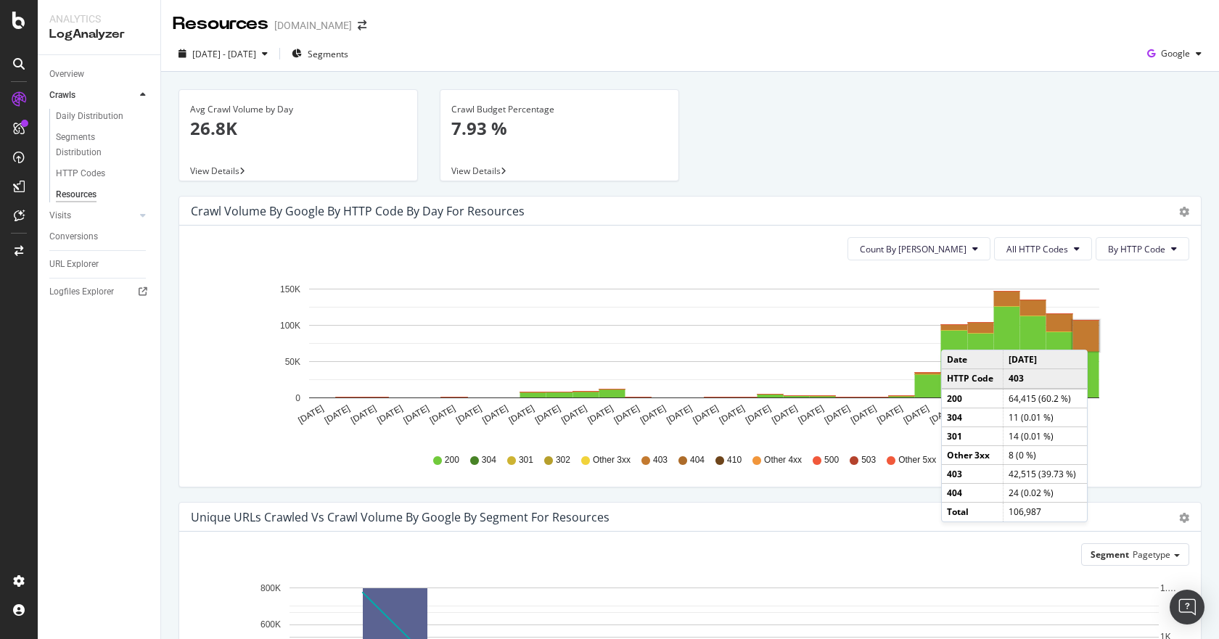
click at [1091, 335] on rect "A chart." at bounding box center [1086, 336] width 26 height 30
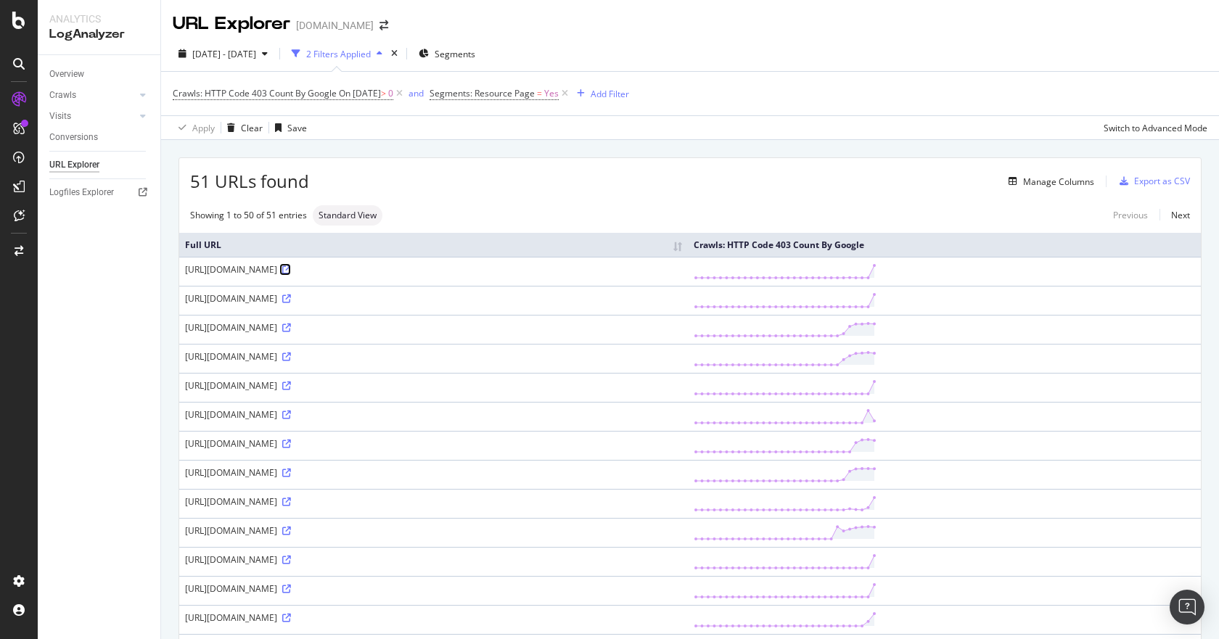
click at [291, 271] on icon at bounding box center [286, 270] width 9 height 9
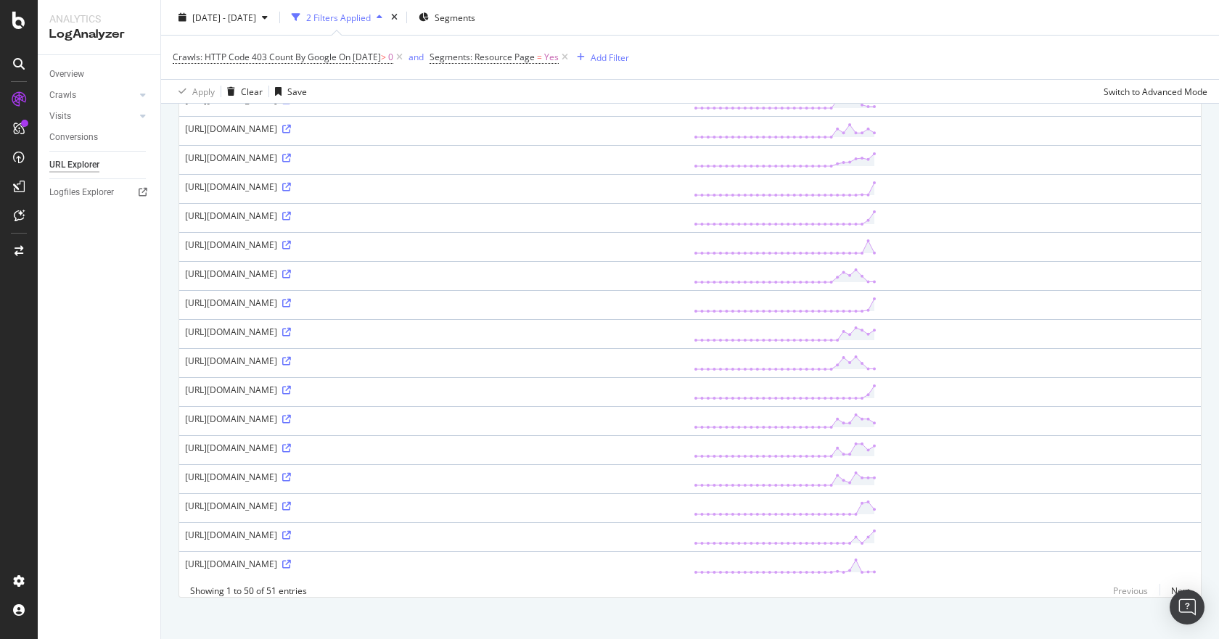
scroll to position [1148, 0]
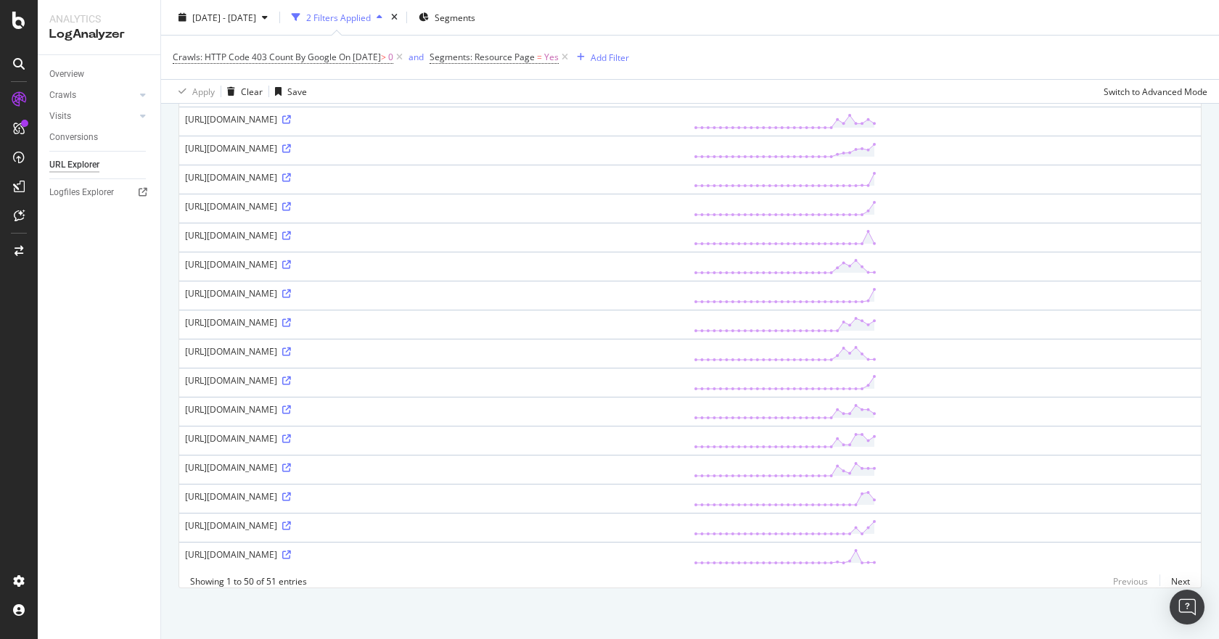
click at [326, 287] on div "[URL][DOMAIN_NAME]" at bounding box center [433, 293] width 497 height 12
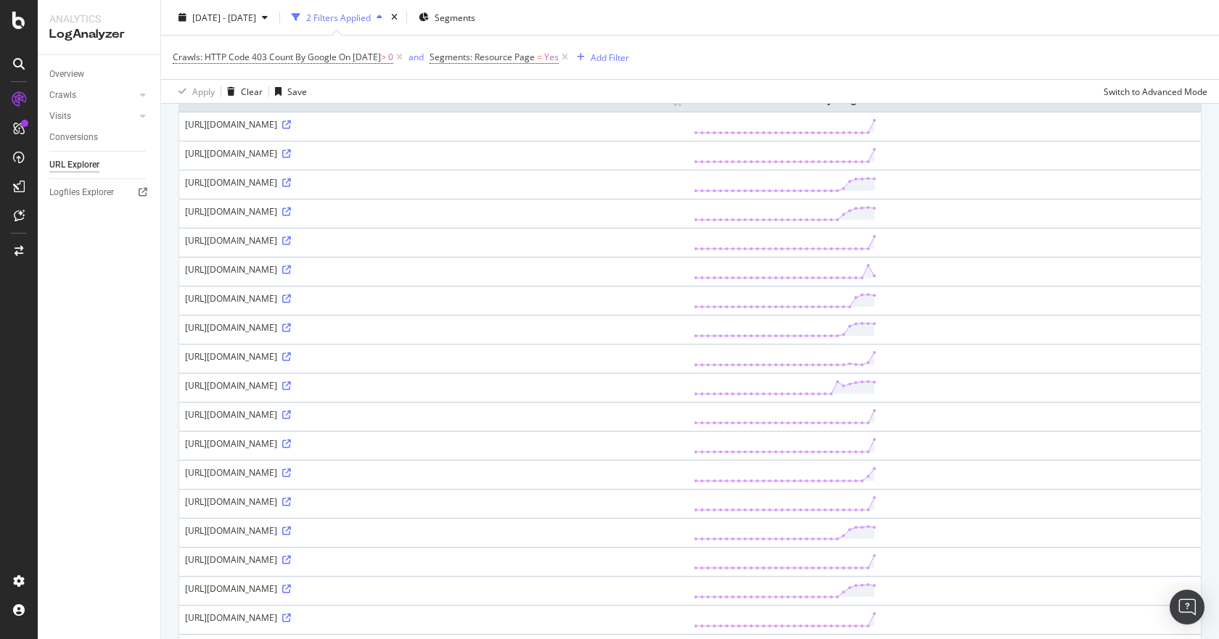
scroll to position [73, 0]
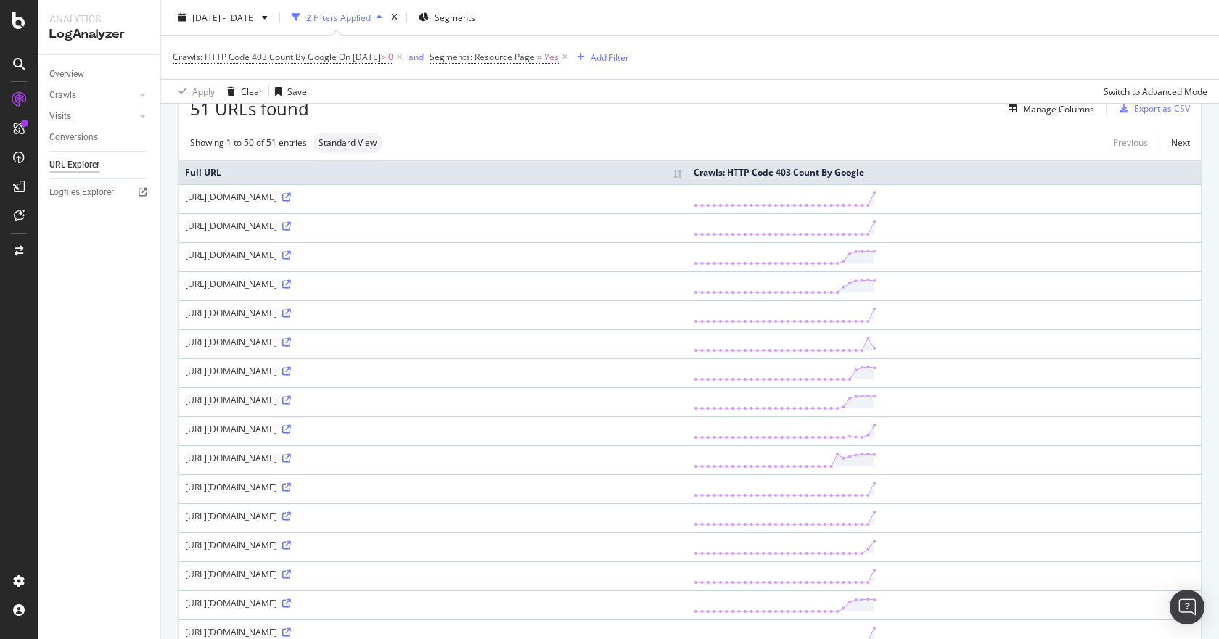
drag, startPoint x: 186, startPoint y: 199, endPoint x: 462, endPoint y: 197, distance: 276.4
click at [462, 197] on div "[URL][DOMAIN_NAME]" at bounding box center [433, 197] width 497 height 12
copy div "[URL][DOMAIN_NAME]"
click at [540, 118] on div "51 URLs found Manage Columns Export as CSV" at bounding box center [689, 104] width 1021 height 36
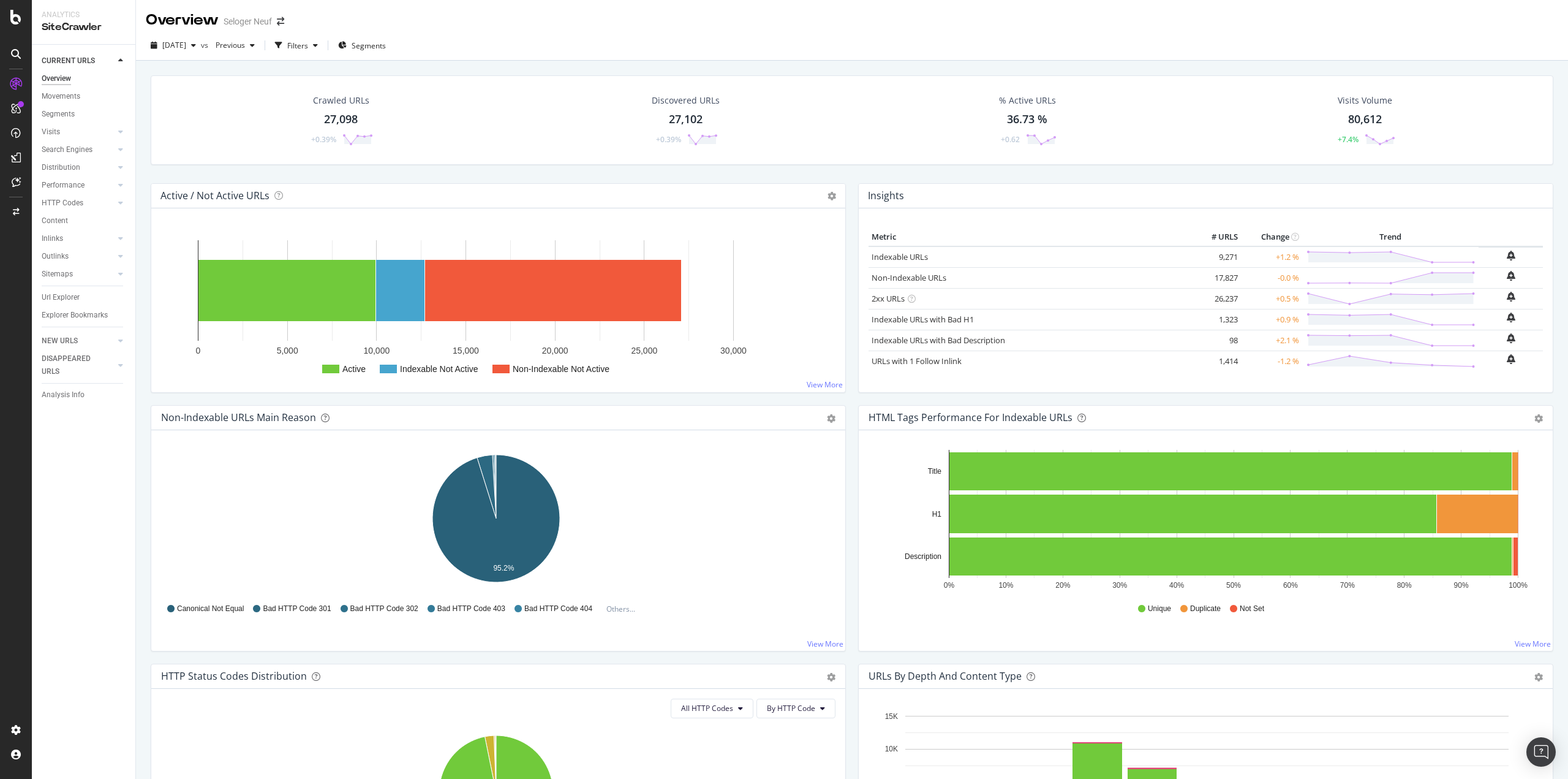
scroll to position [63, 0]
